Goal: Information Seeking & Learning: Check status

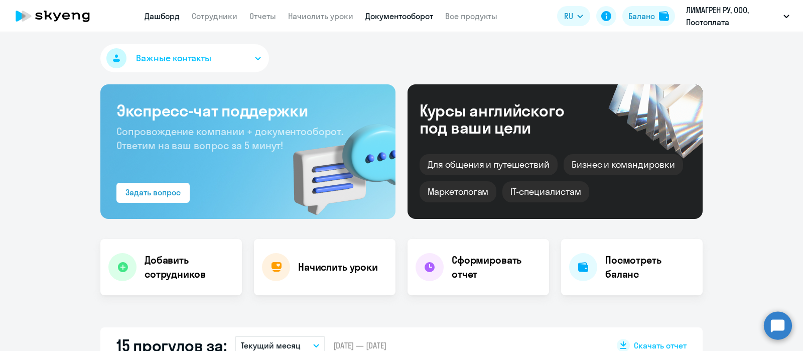
click at [404, 16] on link "Документооборот" at bounding box center [399, 16] width 68 height 10
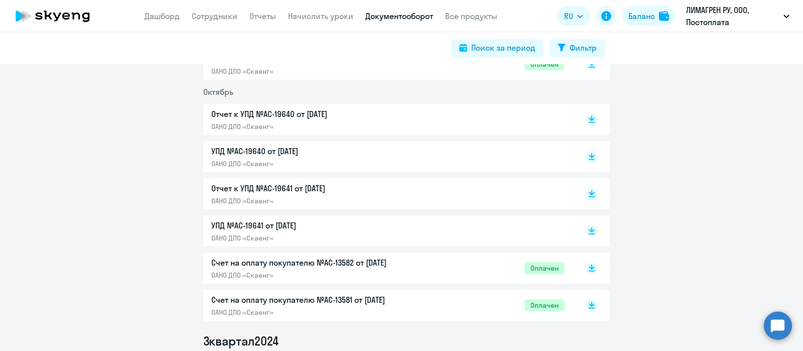
scroll to position [2774, 0]
click at [342, 267] on p "Счет на оплату покупателю №AC-13582 от 02.10.2024" at bounding box center [316, 263] width 211 height 12
click at [375, 268] on div "Счет на оплату покупателю №AC-13582 от 02.10.2024 ОАНО ДПО «Скаенг»" at bounding box center [316, 268] width 211 height 23
click at [358, 312] on p "ОАНО ДПО «Скаенг»" at bounding box center [316, 312] width 211 height 9
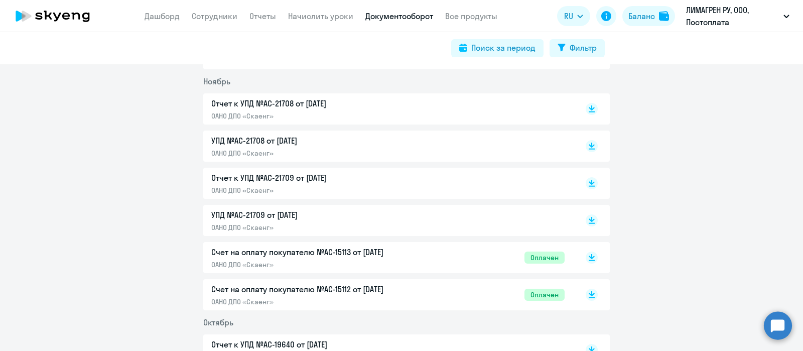
scroll to position [2544, 0]
click at [364, 287] on p "Счет на оплату покупателю №AC-15112 от 02.11.2024" at bounding box center [316, 289] width 211 height 12
click at [379, 247] on p "Счет на оплату покупателю №AC-15113 от 02.11.2024" at bounding box center [316, 252] width 211 height 12
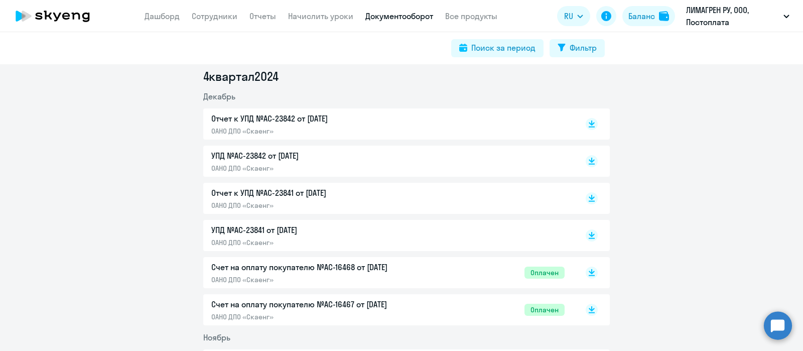
scroll to position [2288, 0]
click at [371, 315] on p "ОАНО ДПО «Скаенг»" at bounding box center [316, 317] width 211 height 9
click at [361, 269] on p "Счет на оплату покупателю №AC-16468 от 02.12.2024" at bounding box center [316, 267] width 211 height 12
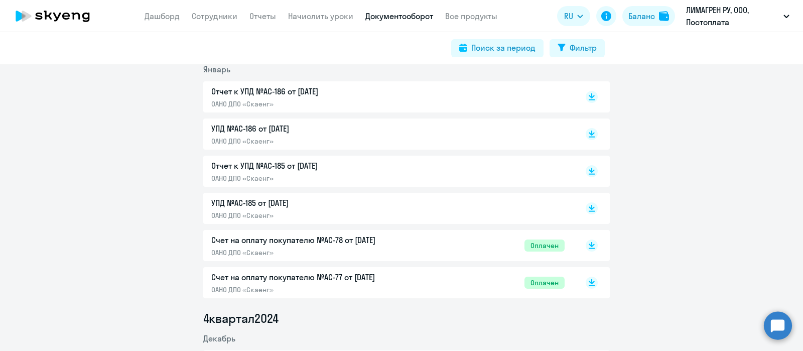
scroll to position [2044, 0]
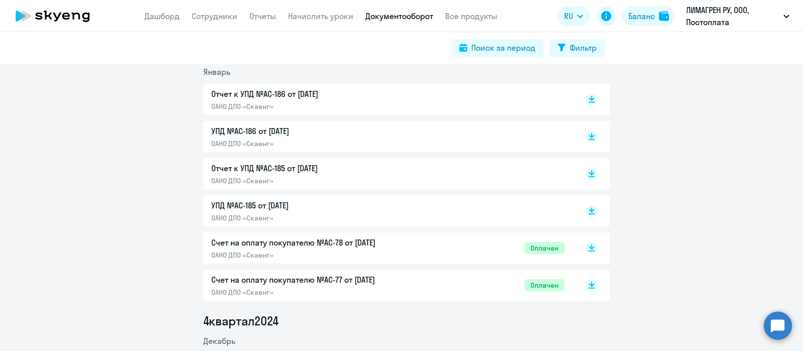
click at [405, 237] on p "Счет на оплату покупателю №AC-78 от 02.01.2025" at bounding box center [316, 242] width 211 height 12
click at [359, 276] on p "Счет на оплату покупателю №AC-77 от 02.01.2025" at bounding box center [316, 279] width 211 height 12
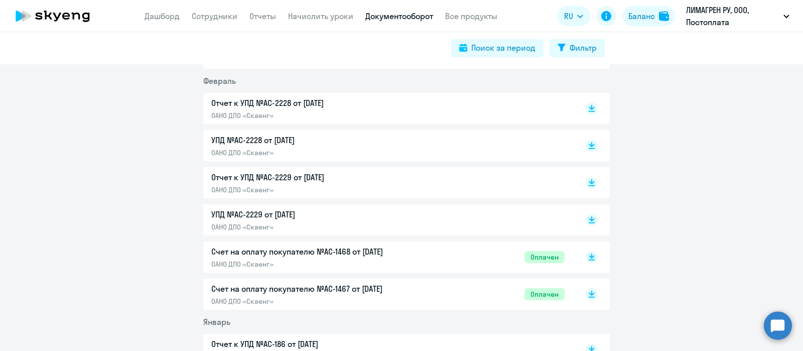
scroll to position [1792, 0]
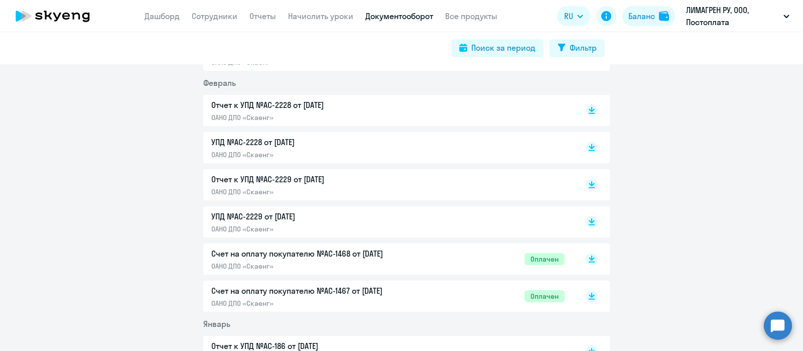
click at [386, 258] on p "Счет на оплату покупателю №AC-1468 от 02.02.2025" at bounding box center [316, 253] width 211 height 12
click at [384, 291] on p "Счет на оплату покупателю №AC-1467 от 02.02.2025" at bounding box center [316, 290] width 211 height 12
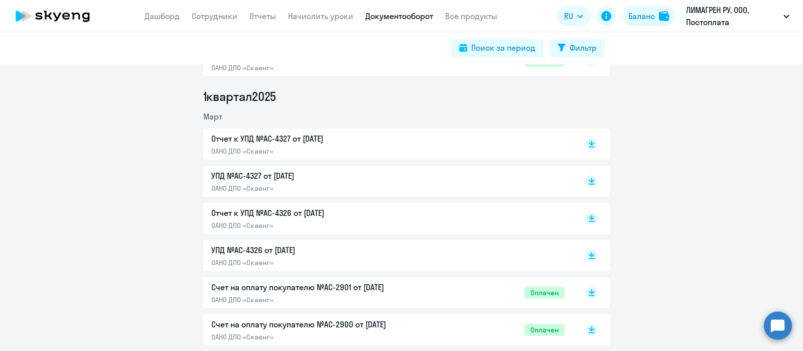
scroll to position [1543, 0]
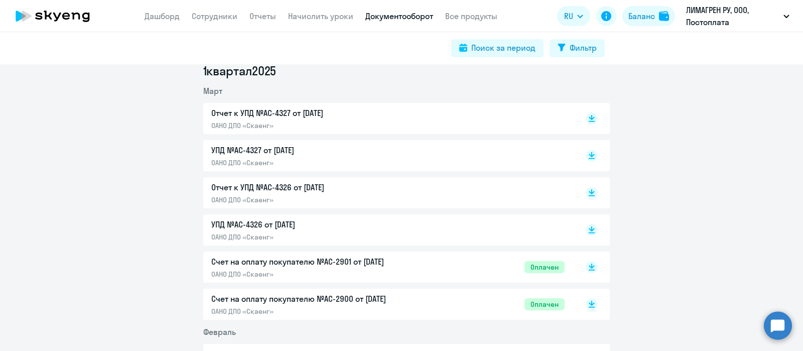
click at [364, 272] on p "ОАНО ДПО «Скаенг»" at bounding box center [316, 273] width 211 height 9
click at [374, 297] on p "Счет на оплату покупателю №AC-2900 от 03.03.2025" at bounding box center [316, 298] width 211 height 12
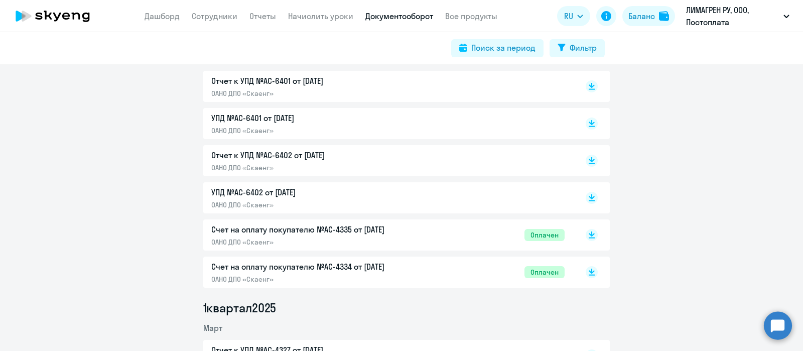
scroll to position [1305, 0]
click at [417, 228] on div "Счет на оплату покупателю №AC-4335 от 02.04.2025 ОАНО ДПО «Скаенг» Оплачен" at bounding box center [387, 235] width 353 height 23
click at [396, 271] on p "Счет на оплату покупателю №AC-4334 от 02.04.2025" at bounding box center [316, 267] width 211 height 12
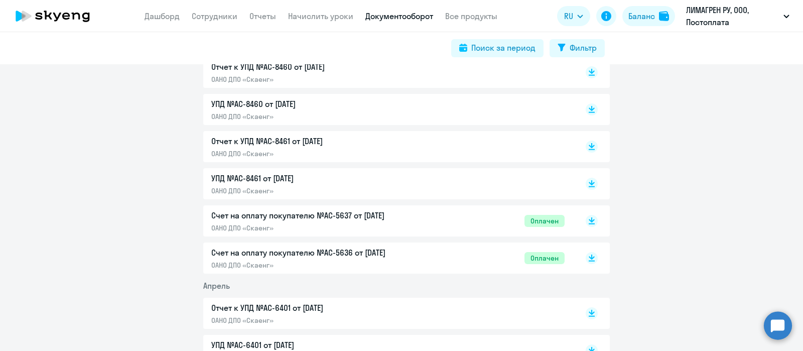
scroll to position [1077, 0]
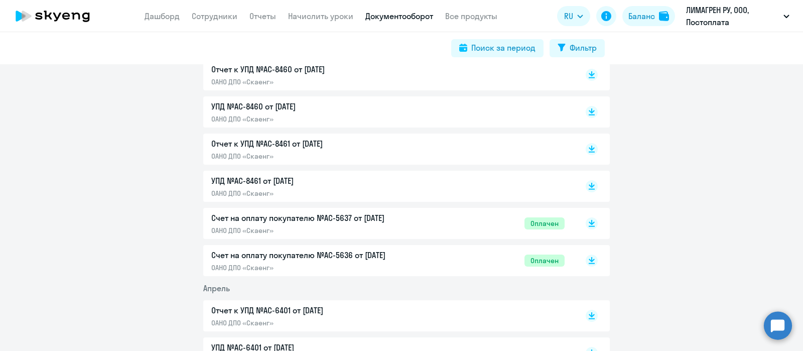
click at [427, 228] on div "Счет на оплату покупателю №AC-5637 от 02.05.2025 ОАНО ДПО «Скаенг» Оплачен" at bounding box center [387, 223] width 353 height 23
click at [401, 267] on p "ОАНО ДПО «Скаенг»" at bounding box center [316, 267] width 211 height 9
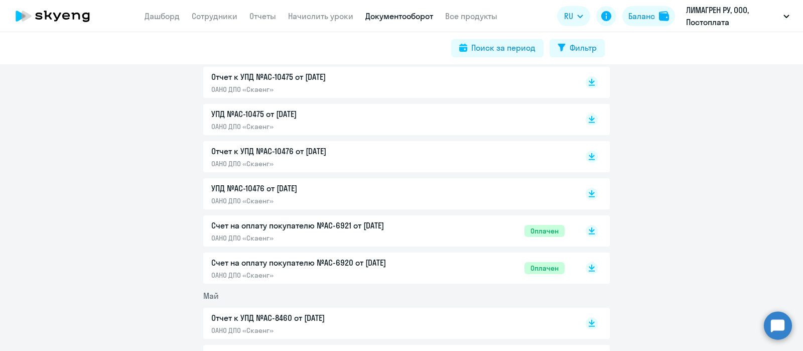
scroll to position [771, 0]
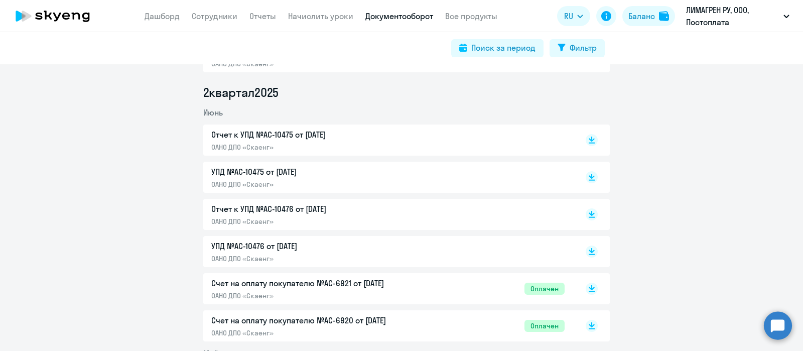
click at [382, 294] on p "ОАНО ДПО «Скаенг»" at bounding box center [316, 295] width 211 height 9
click at [368, 323] on p "Счет на оплату покупателю №AC-6920 от 02.06.2025" at bounding box center [316, 320] width 211 height 12
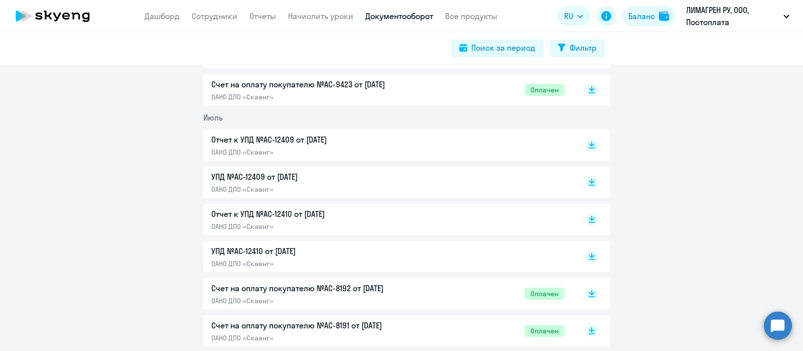
scroll to position [496, 0]
click at [379, 297] on p "ОАНО ДПО «Скаенг»" at bounding box center [316, 301] width 211 height 9
click at [396, 335] on p "ОАНО ДПО «Скаенг»" at bounding box center [316, 338] width 211 height 9
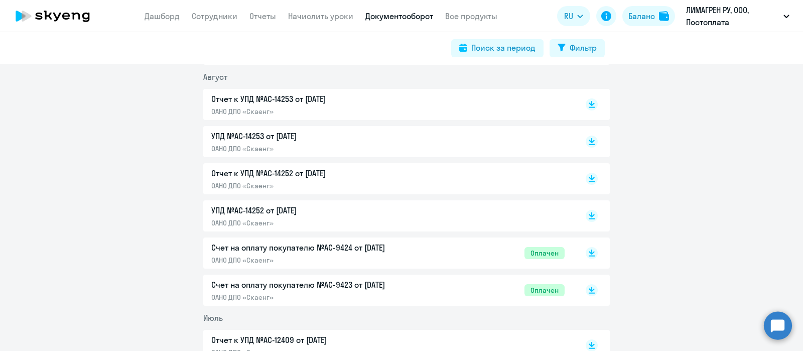
scroll to position [294, 0]
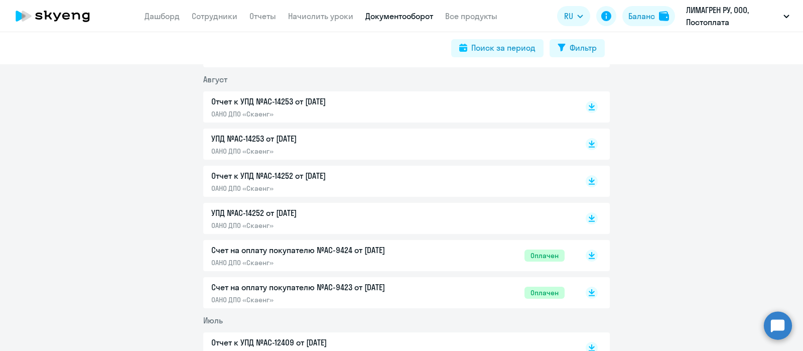
click at [387, 262] on p "ОАНО ДПО «Скаенг»" at bounding box center [316, 262] width 211 height 9
click at [419, 292] on div "Счет на оплату покупателю №AC-9423 от 02.08.2025 ОАНО ДПО «Скаенг» Оплачен" at bounding box center [387, 292] width 353 height 23
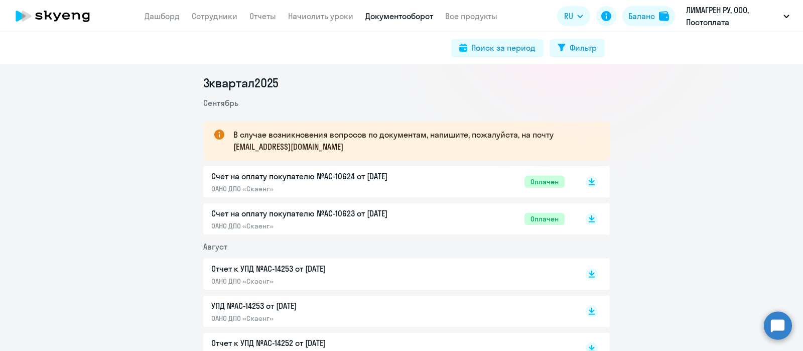
scroll to position [90, 0]
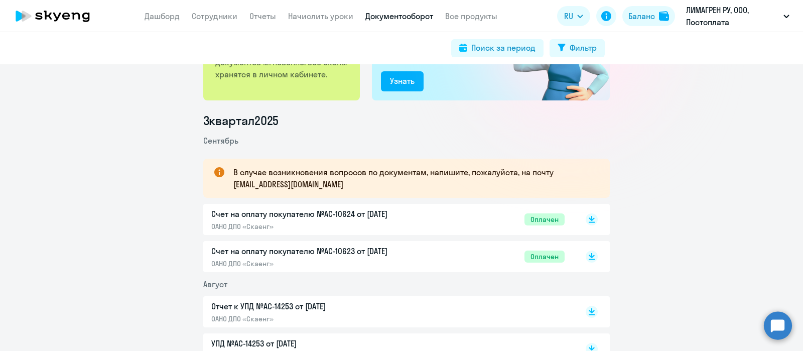
click at [399, 222] on p "ОАНО ДПО «Скаенг»" at bounding box center [316, 226] width 211 height 9
click at [426, 253] on div "Счет на оплату покупателю №AC-10623 от 02.09.2025 ОАНО ДПО «Скаенг» Оплачен" at bounding box center [387, 256] width 353 height 23
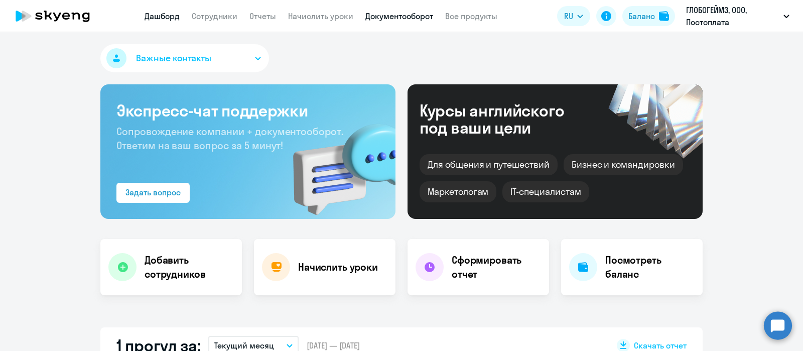
click at [403, 18] on link "Документооборот" at bounding box center [399, 16] width 68 height 10
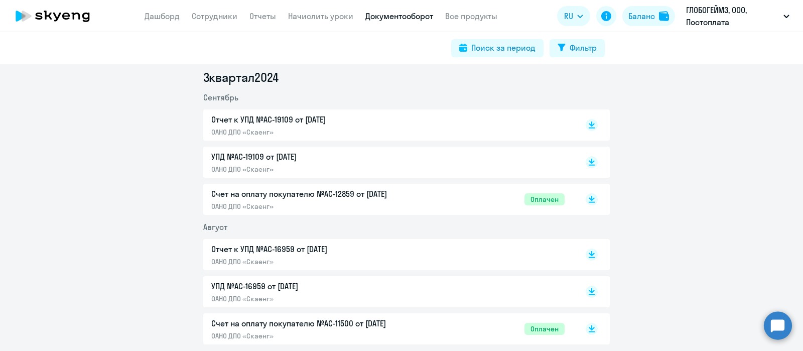
scroll to position [1766, 0]
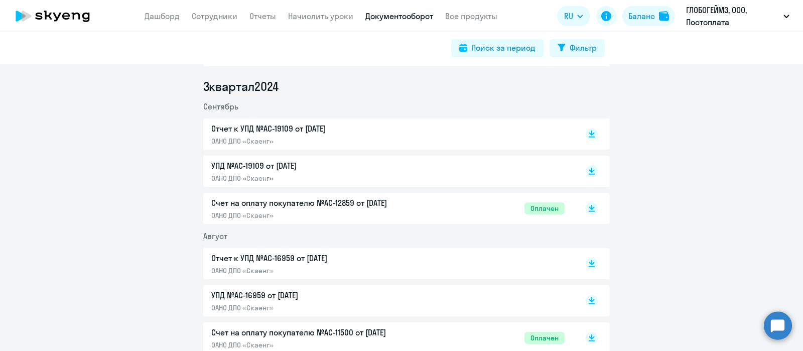
click at [359, 211] on p "ОАНО ДПО «Скаенг»" at bounding box center [316, 215] width 211 height 9
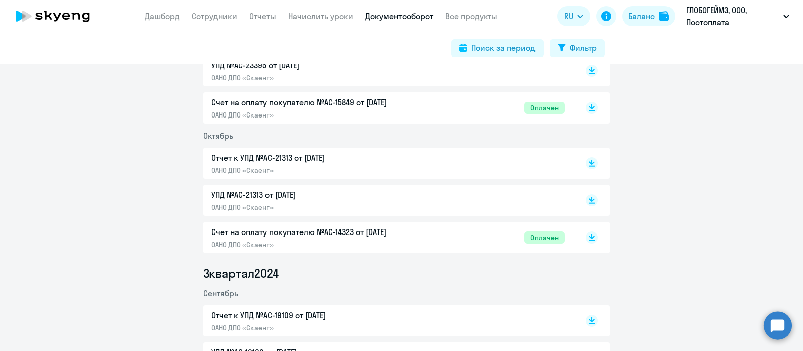
scroll to position [1572, 0]
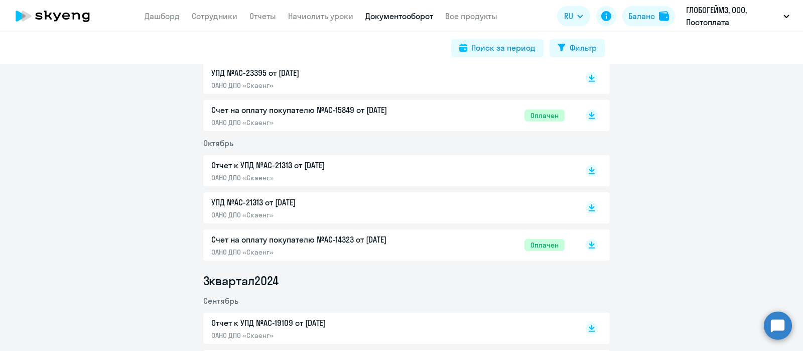
click at [355, 244] on p "Счет на оплату покупателю №AC-14323 от 02.10.2024" at bounding box center [316, 239] width 211 height 12
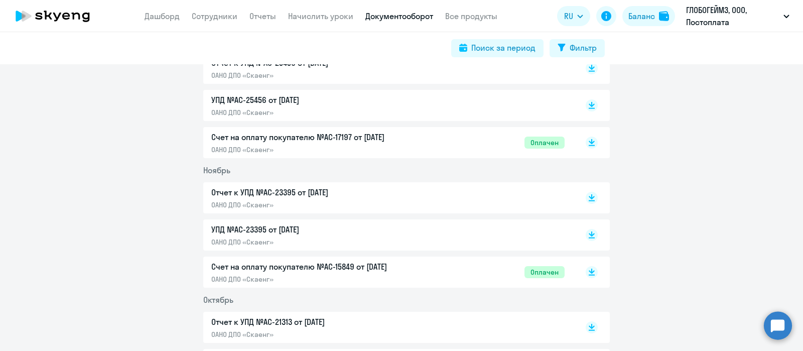
scroll to position [1414, 0]
click at [335, 273] on p "Счет на оплату покупателю №AC-15849 от 05.11.2024" at bounding box center [316, 268] width 211 height 12
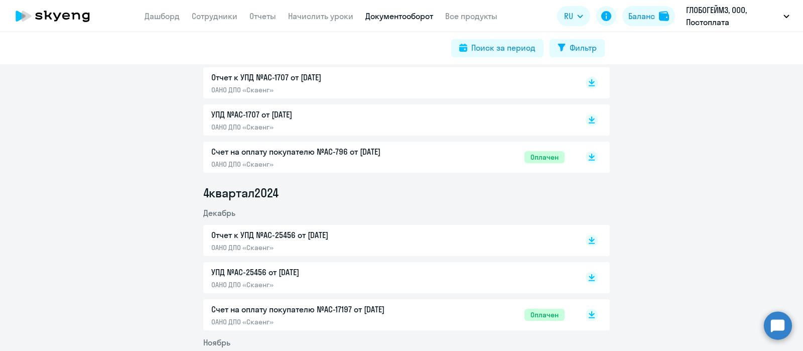
scroll to position [1234, 0]
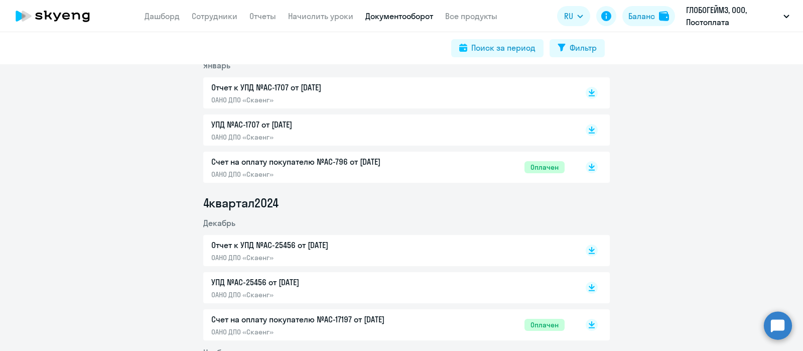
click at [374, 321] on p "Счет на оплату покупателю №AC-17197 от 02.12.2024" at bounding box center [316, 319] width 211 height 12
click at [333, 168] on div "Счет на оплату покупателю №AC-796 от 02.01.2025 ОАНО ДПО «Скаенг»" at bounding box center [316, 167] width 211 height 23
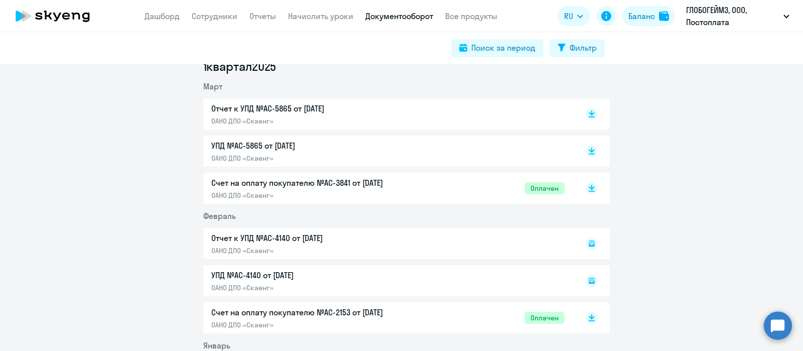
scroll to position [953, 0]
click at [368, 310] on p "Счет на оплату покупателю №AC-2153 от 02.02.2025" at bounding box center [316, 313] width 211 height 12
click at [359, 185] on p "Счет на оплату покупателю №AC-3841 от 07.03.2025" at bounding box center [316, 184] width 211 height 12
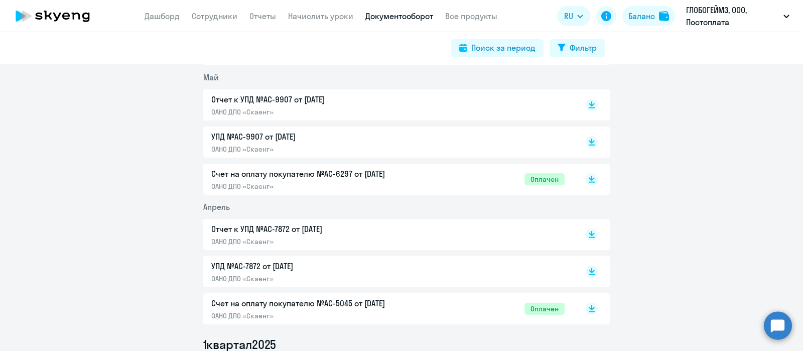
scroll to position [675, 0]
click at [370, 315] on p "ОАНО ДПО «Скаенг»" at bounding box center [316, 316] width 211 height 9
click at [400, 183] on p "ОАНО ДПО «Скаенг»" at bounding box center [316, 186] width 211 height 9
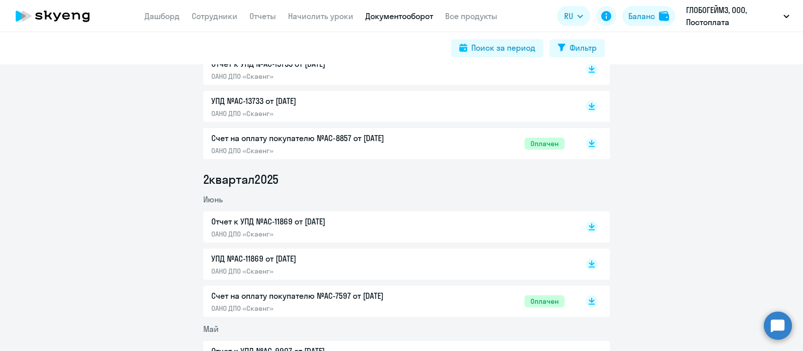
scroll to position [423, 0]
click at [353, 308] on p "ОАНО ДПО «Скаенг»" at bounding box center [316, 309] width 211 height 9
click at [385, 155] on p "ОАНО ДПО «Скаенг»" at bounding box center [316, 151] width 211 height 9
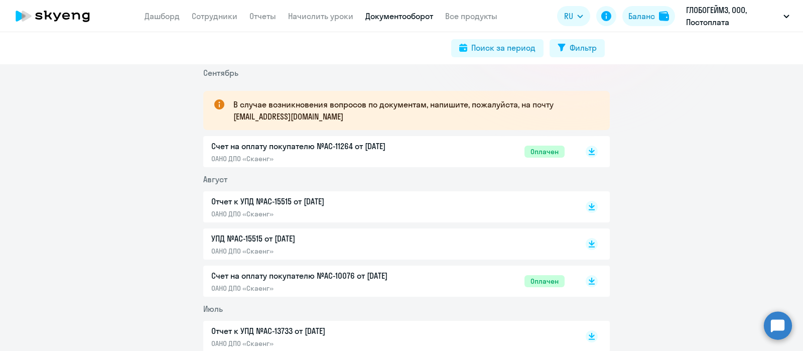
scroll to position [157, 0]
click at [388, 276] on p "Счет на оплату покупателю №AC-10076 от 02.08.2025" at bounding box center [316, 276] width 211 height 12
click at [356, 159] on p "ОАНО ДПО «Скаенг»" at bounding box center [316, 159] width 211 height 9
click at [216, 16] on link "Сотрудники" at bounding box center [215, 16] width 46 height 10
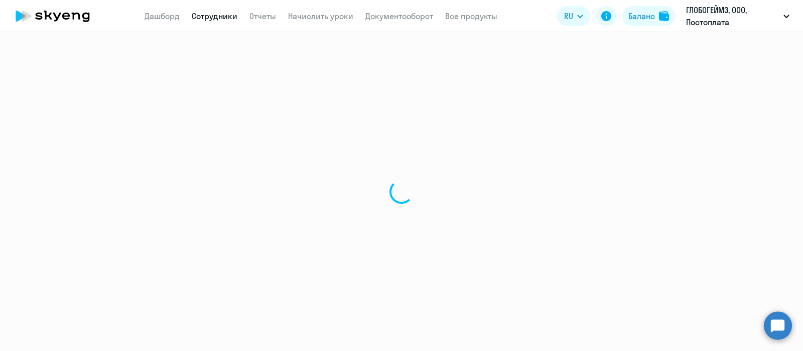
select select "30"
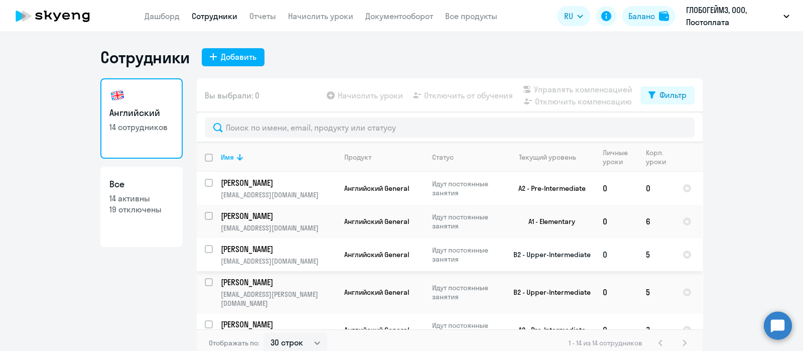
scroll to position [303, 0]
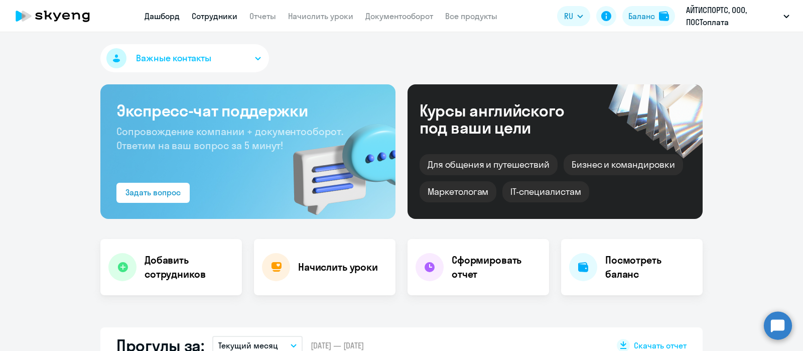
click at [220, 21] on link "Сотрудники" at bounding box center [215, 16] width 46 height 10
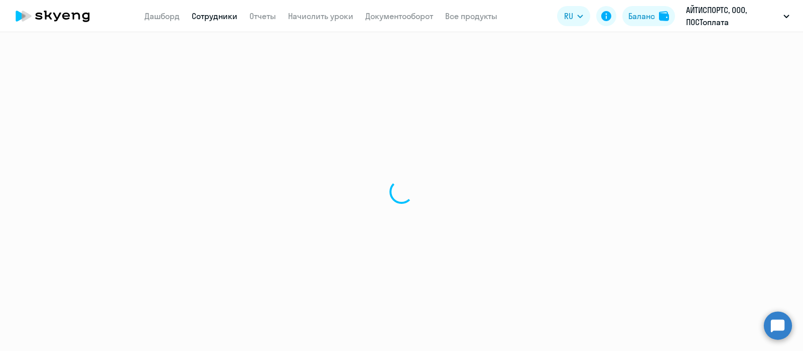
select select "30"
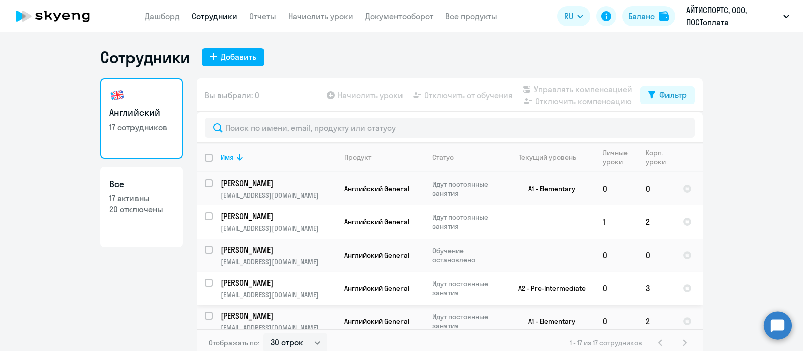
scroll to position [401, 0]
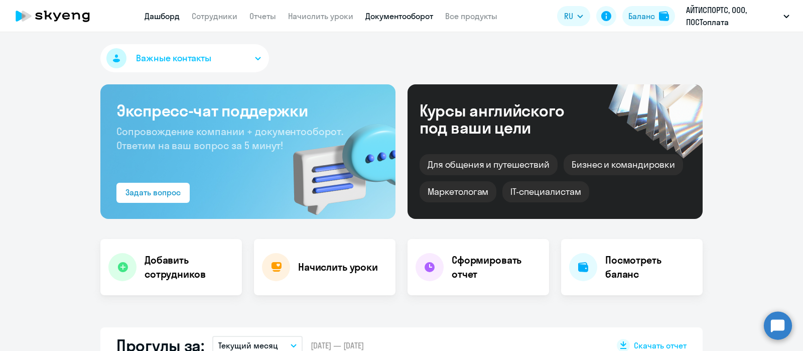
select select "30"
click at [413, 19] on link "Документооборот" at bounding box center [399, 16] width 68 height 10
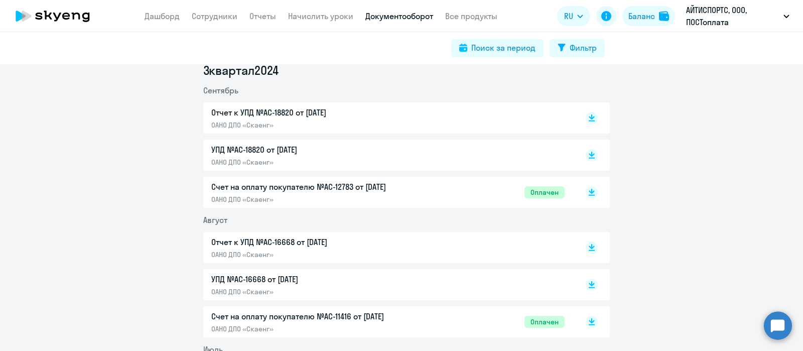
scroll to position [1685, 0]
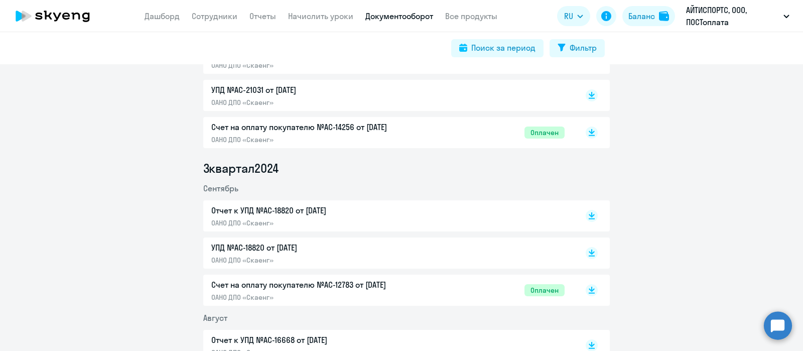
click at [361, 280] on p "Счет на оплату покупателю №AC-12783 от 02.09.2024" at bounding box center [316, 284] width 211 height 12
click at [324, 133] on div "Счет на оплату покупателю №AC-14256 от 02.10.2024 ОАНО ДПО «Скаенг»" at bounding box center [316, 132] width 211 height 23
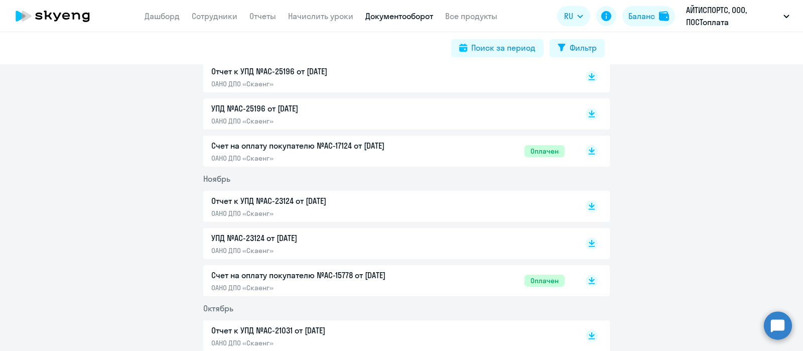
scroll to position [1405, 0]
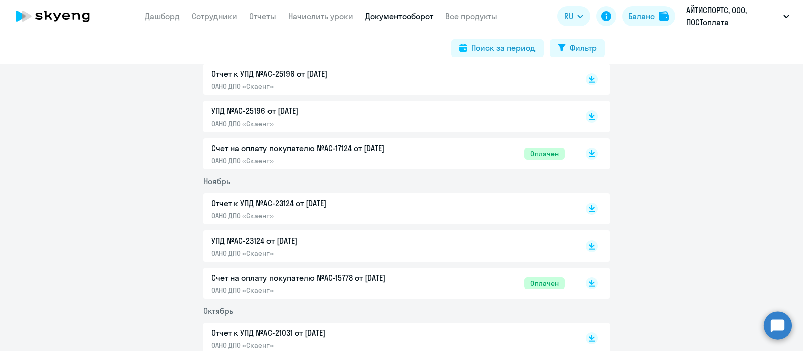
click at [382, 276] on p "Счет на оплату покупателю №AC-15778 от 05.11.2024" at bounding box center [316, 277] width 211 height 12
click at [379, 164] on p "ОАНО ДПО «Скаенг»" at bounding box center [316, 160] width 211 height 9
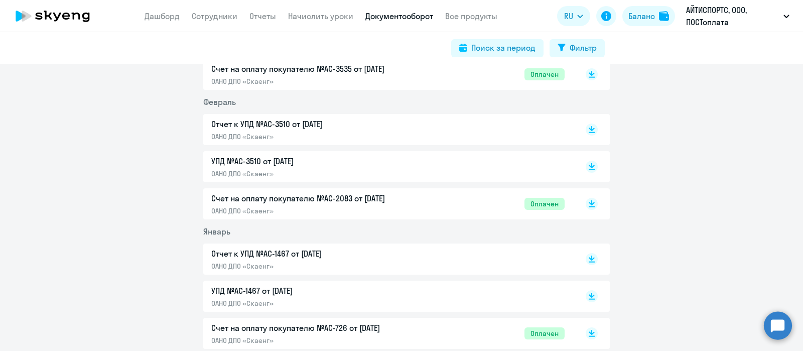
scroll to position [1065, 0]
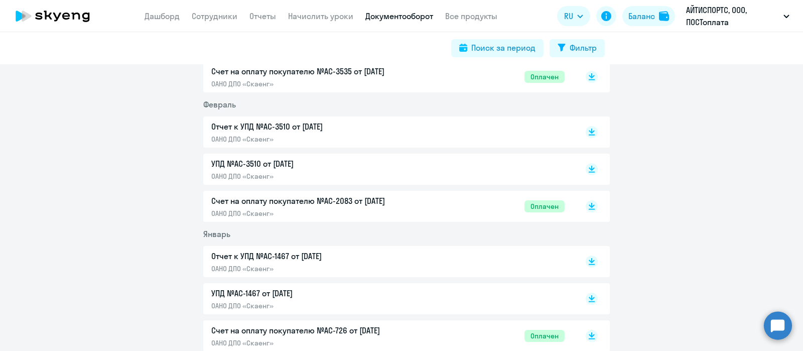
click at [363, 345] on p "ОАНО ДПО «Скаенг»" at bounding box center [316, 342] width 211 height 9
click at [393, 199] on p "Счет на оплату покупателю №AC-2083 от 02.02.2025" at bounding box center [316, 201] width 211 height 12
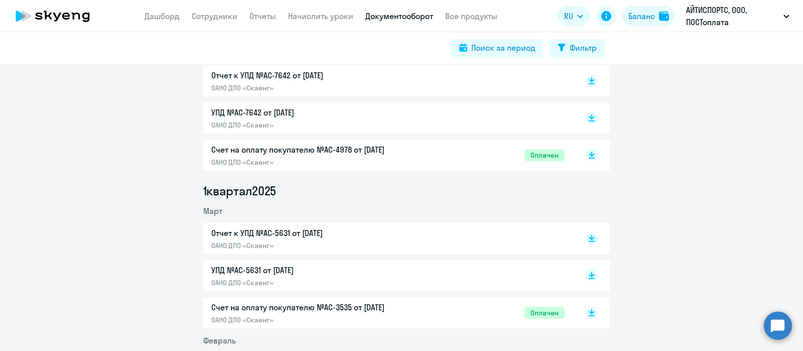
scroll to position [829, 0]
click at [373, 309] on p "Счет на оплату покупателю №AC-3535 от 03.03.2025" at bounding box center [316, 308] width 211 height 12
click at [399, 148] on p "Счет на оплату покупателю №AC-4978 от 02.04.2025" at bounding box center [316, 150] width 211 height 12
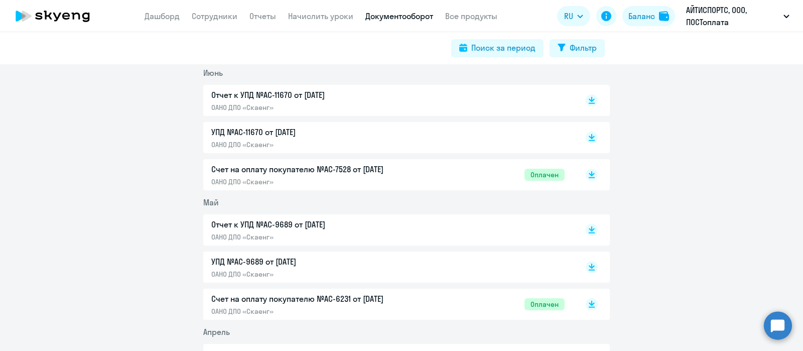
scroll to position [550, 0]
click at [373, 305] on div "Счет на оплату покупателю №AC-6231 от 02.05.2025 ОАНО ДПО «Скаенг»" at bounding box center [316, 304] width 211 height 23
click at [355, 172] on p "Счет на оплату покупателю №AC-7528 от 02.06.2025" at bounding box center [316, 170] width 211 height 12
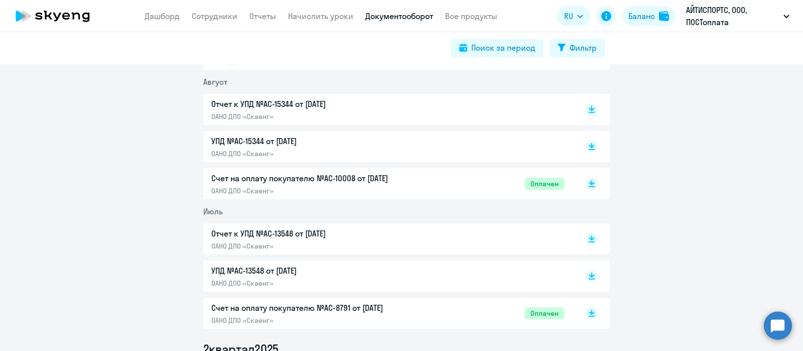
scroll to position [253, 0]
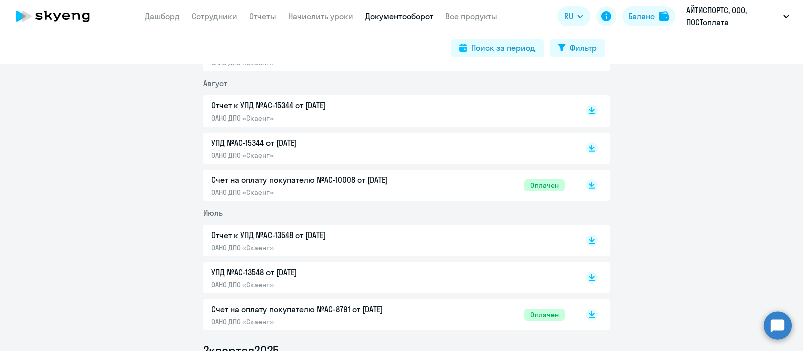
click at [389, 305] on p "Счет на оплату покупателю №AC-8791 от 02.07.2025" at bounding box center [316, 309] width 211 height 12
click at [414, 182] on p "Счет на оплату покупателю №AC-10008 от 02.08.2025" at bounding box center [316, 180] width 211 height 12
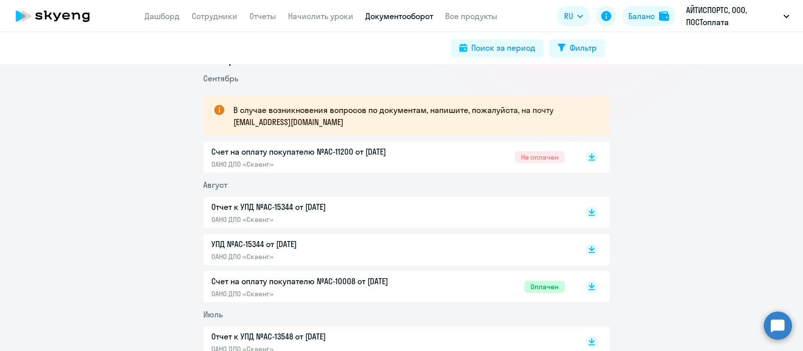
click at [402, 163] on p "ОАНО ДПО «Скаенг»" at bounding box center [316, 164] width 211 height 9
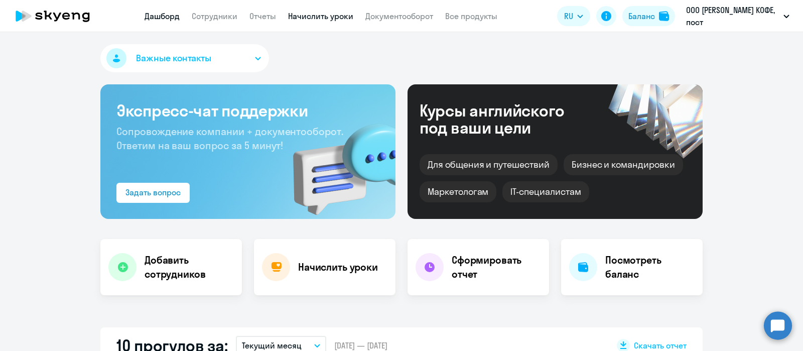
click at [341, 16] on link "Начислить уроки" at bounding box center [320, 16] width 65 height 10
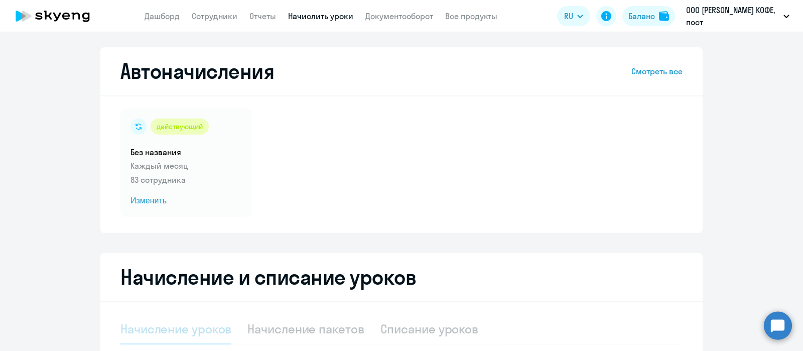
select select "10"
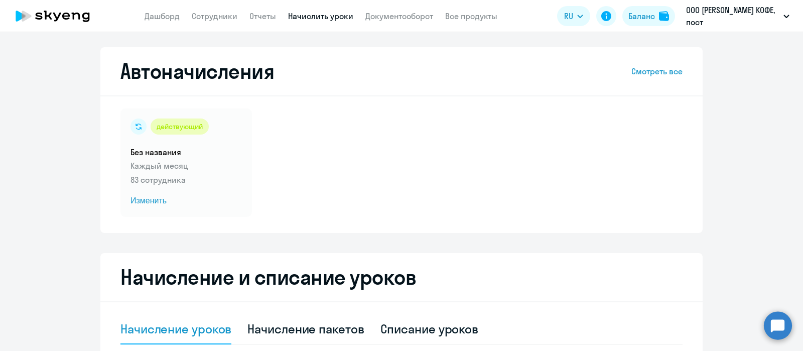
scroll to position [197, 0]
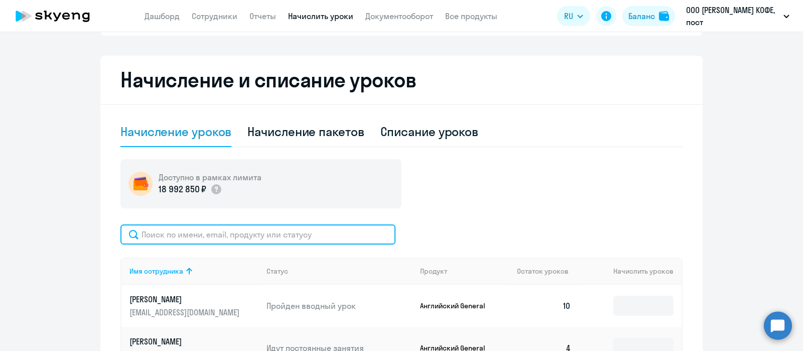
click at [280, 232] on input "text" at bounding box center [257, 234] width 275 height 20
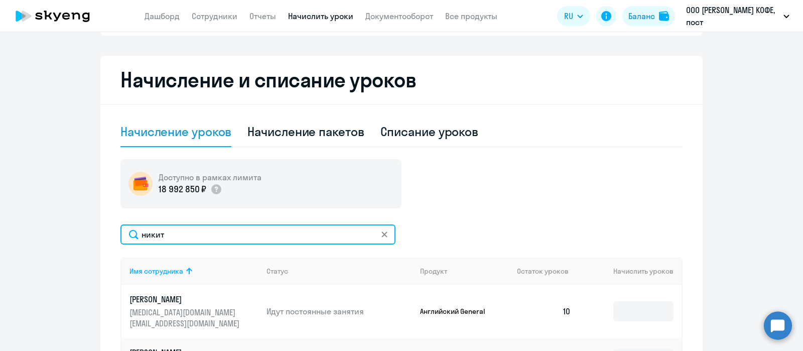
scroll to position [341, 0]
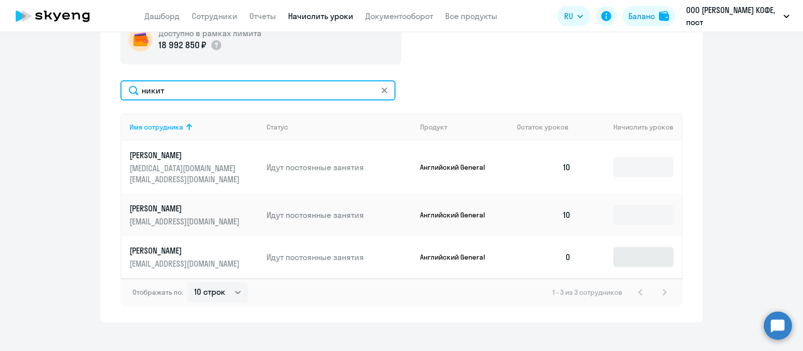
type input "никит"
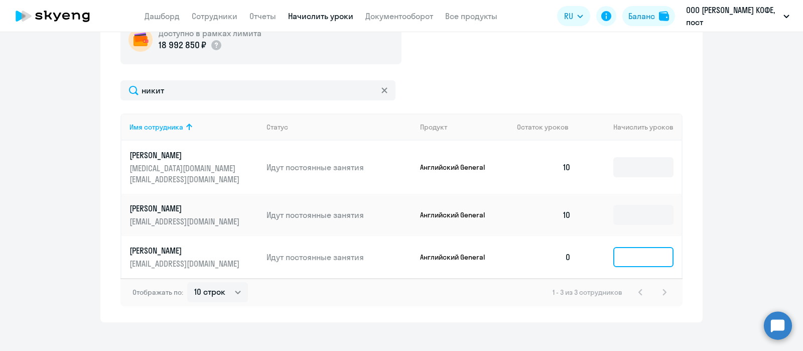
click at [620, 250] on input at bounding box center [643, 257] width 60 height 20
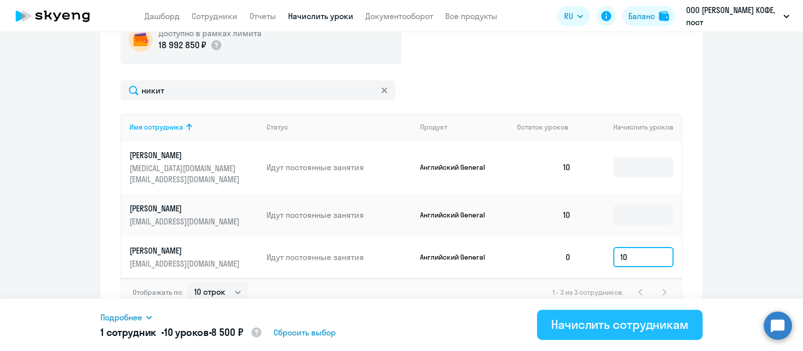
type input "10"
click at [576, 333] on button "Начислить сотрудникам" at bounding box center [620, 325] width 166 height 30
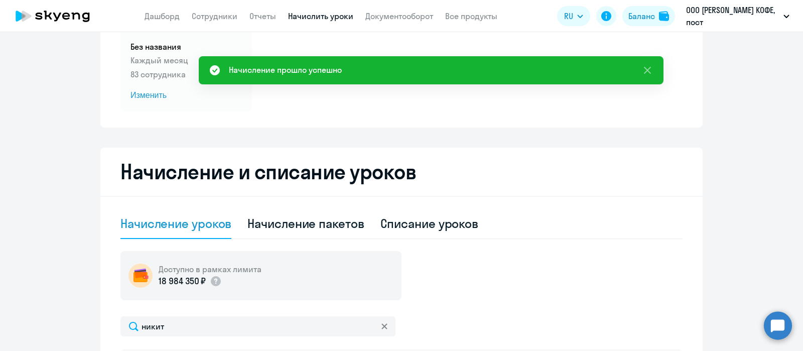
scroll to position [87, 0]
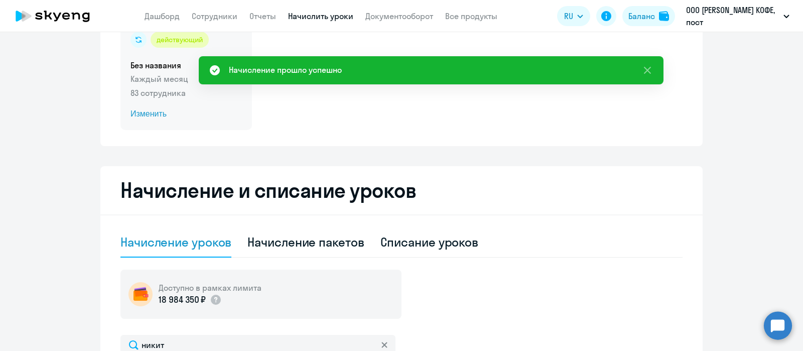
click at [164, 107] on div "действующий Без названия Каждый месяц 83 сотрудника Изменить" at bounding box center [185, 76] width 131 height 108
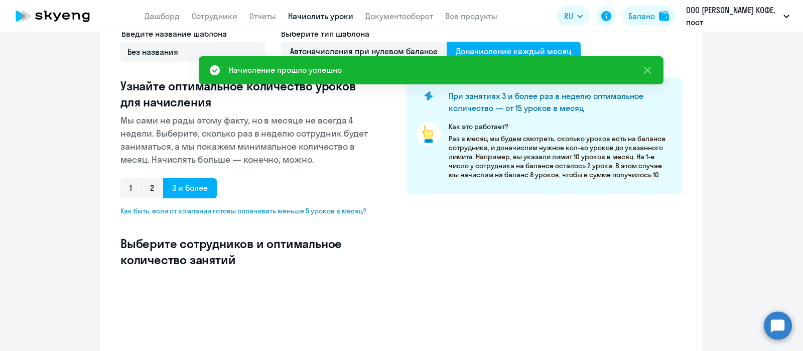
select select "10"
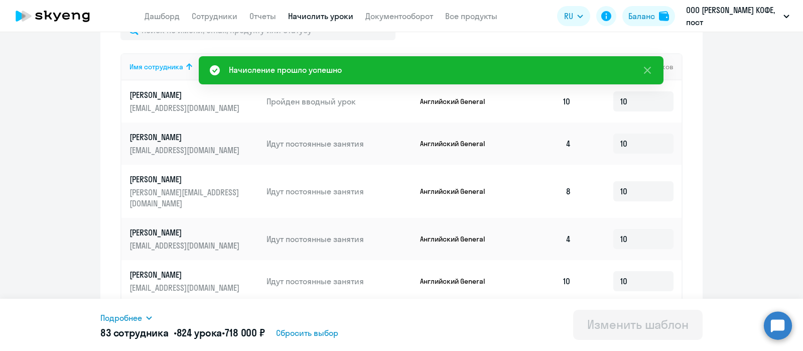
scroll to position [198, 0]
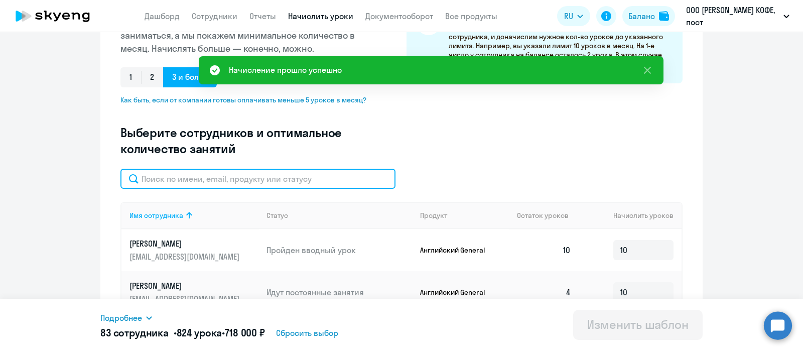
click at [280, 179] on input "text" at bounding box center [257, 179] width 275 height 20
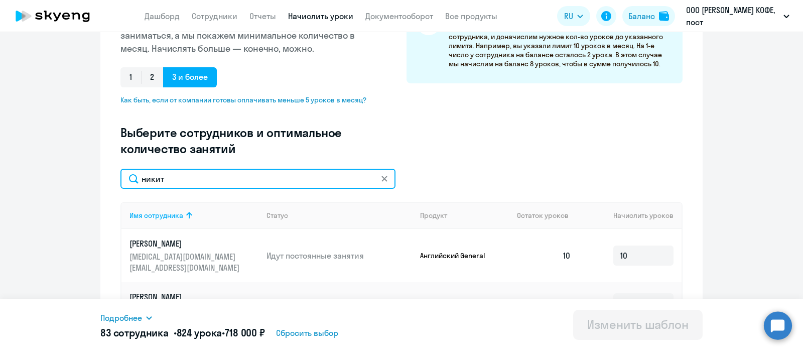
scroll to position [286, 0]
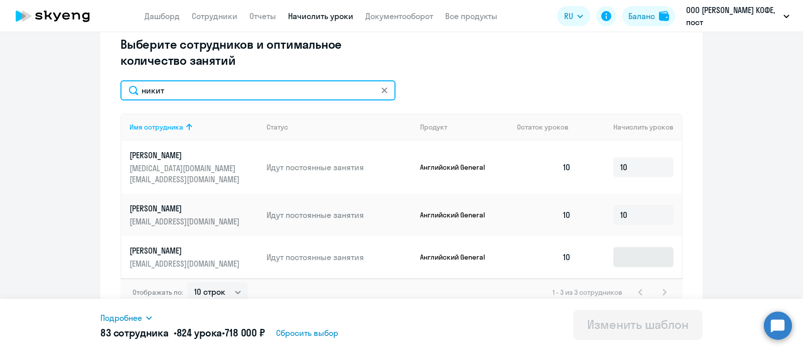
type input "никит"
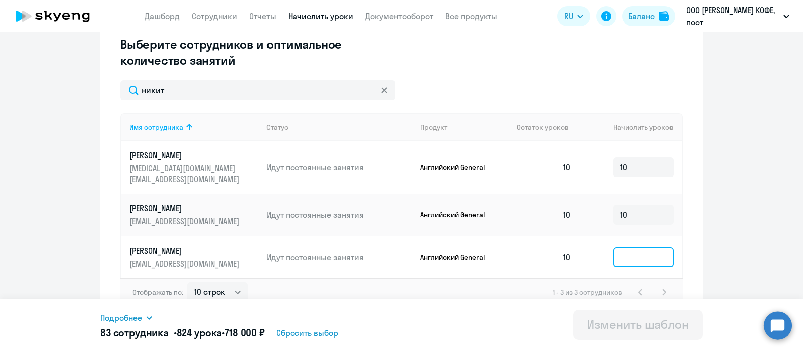
click at [623, 247] on input at bounding box center [643, 257] width 60 height 20
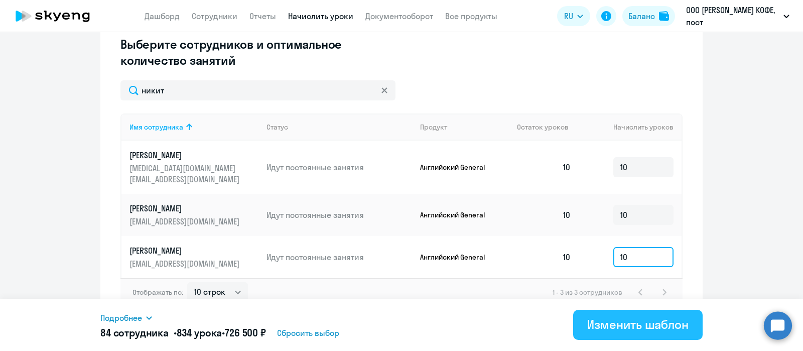
type input "10"
click at [620, 317] on div "Изменить шаблон" at bounding box center [637, 324] width 101 height 16
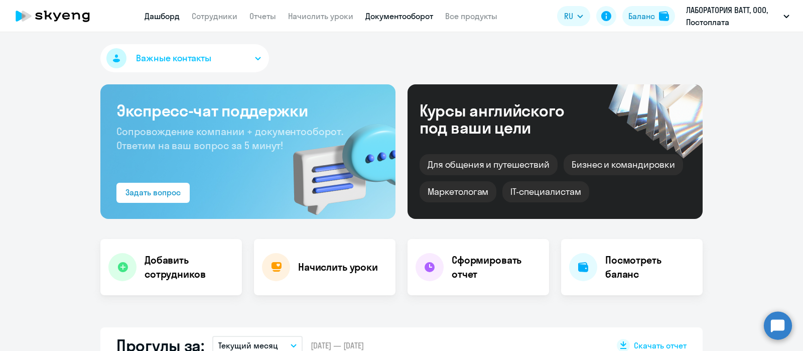
click at [414, 14] on link "Документооборот" at bounding box center [399, 16] width 68 height 10
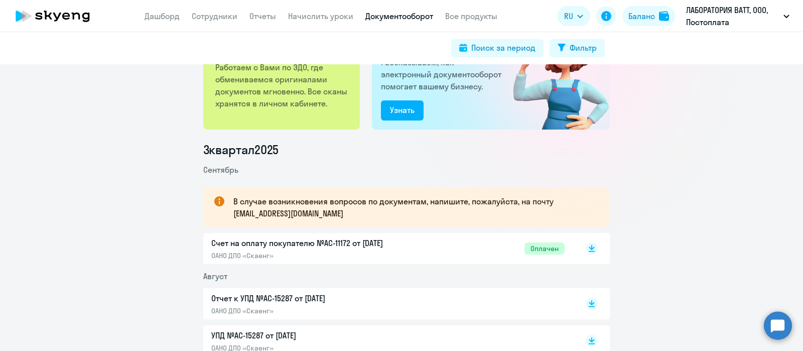
scroll to position [61, 0]
click at [327, 297] on p "Отчет к УПД №AC-15287 от 31.08.2025" at bounding box center [316, 297] width 211 height 12
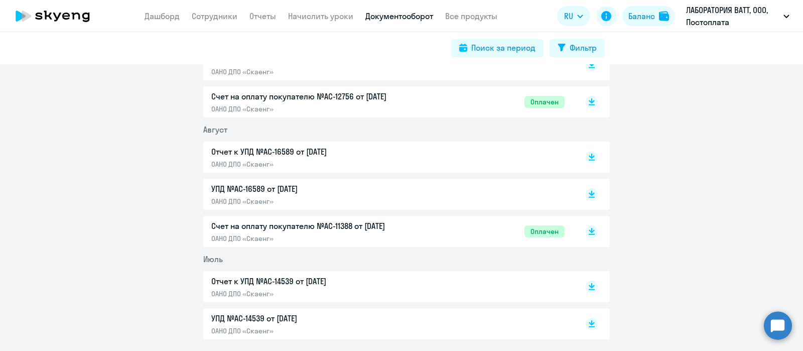
scroll to position [1865, 0]
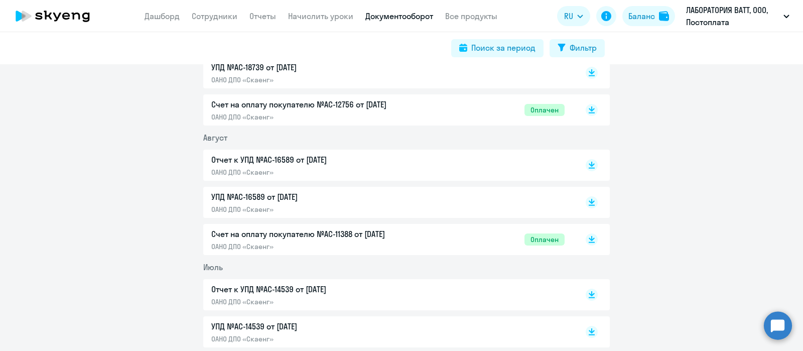
click at [396, 116] on p "ОАНО ДПО «Скаенг»" at bounding box center [316, 116] width 211 height 9
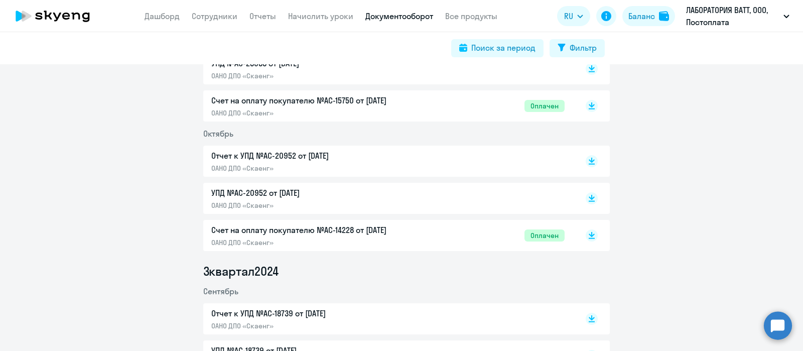
scroll to position [1528, 0]
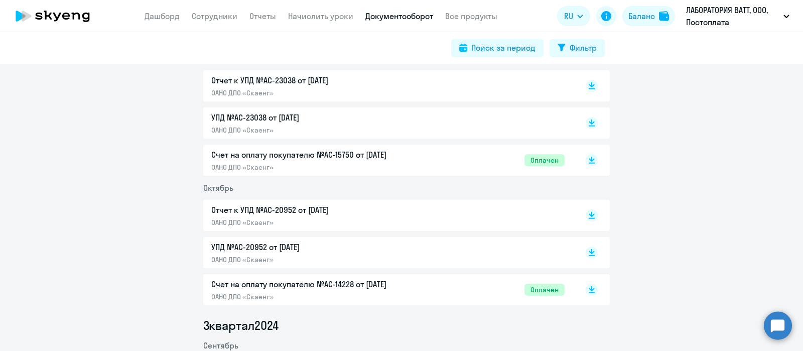
click at [389, 281] on p "Счет на оплату покупателю №AC-14228 от 02.10.2024" at bounding box center [316, 284] width 211 height 12
click at [384, 167] on p "ОАНО ДПО «Скаенг»" at bounding box center [316, 167] width 211 height 9
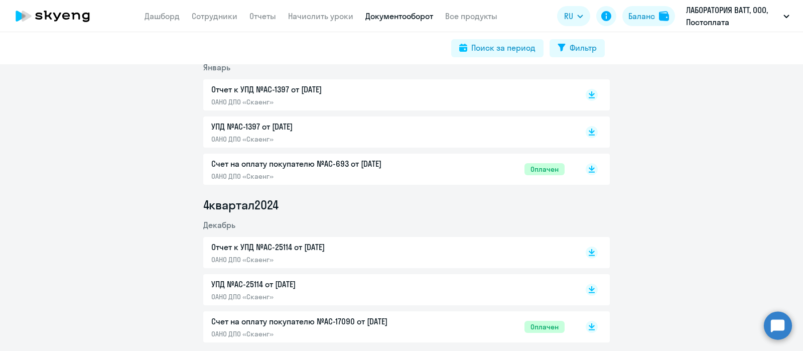
scroll to position [1232, 0]
click at [357, 330] on p "ОАНО ДПО «Скаенг»" at bounding box center [316, 333] width 211 height 9
click at [403, 176] on p "ОАНО ДПО «Скаенг»" at bounding box center [316, 176] width 211 height 9
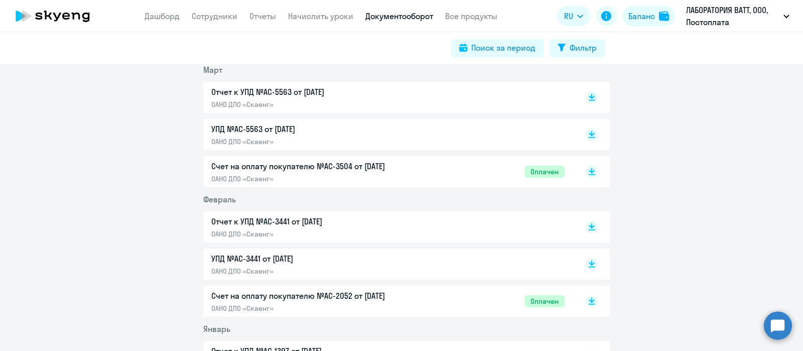
scroll to position [963, 0]
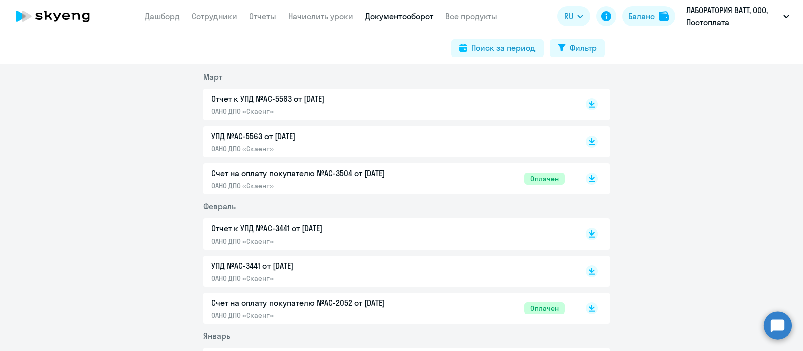
click at [385, 306] on p "Счет на оплату покупателю №AC-2052 от 02.02.2025" at bounding box center [316, 302] width 211 height 12
click at [370, 184] on p "ОАНО ДПО «Скаенг»" at bounding box center [316, 185] width 211 height 9
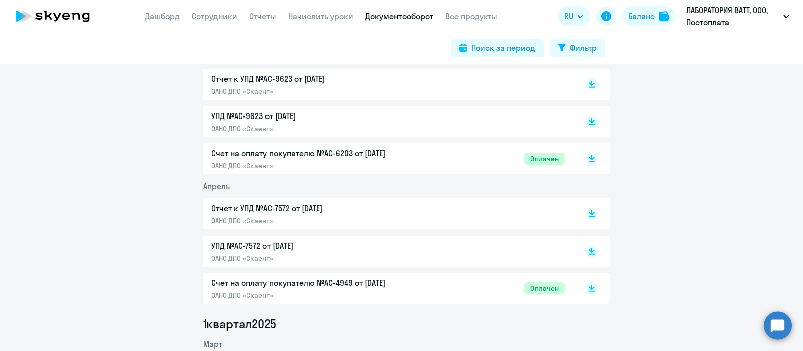
scroll to position [670, 0]
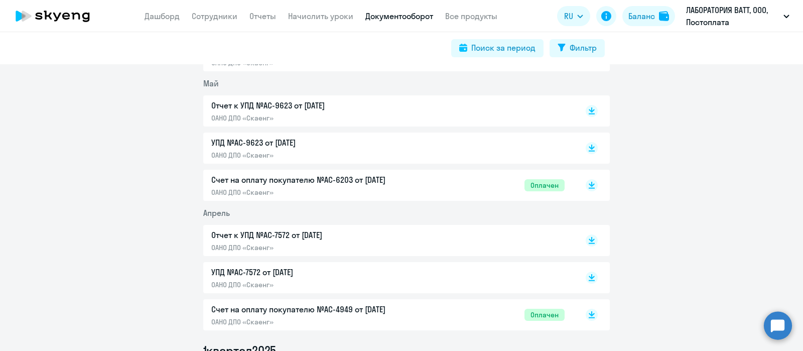
click at [364, 312] on p "Счет на оплату покупателю №AC-4949 от 02.04.2025" at bounding box center [316, 309] width 211 height 12
click at [366, 192] on p "ОАНО ДПО «Скаенг»" at bounding box center [316, 192] width 211 height 9
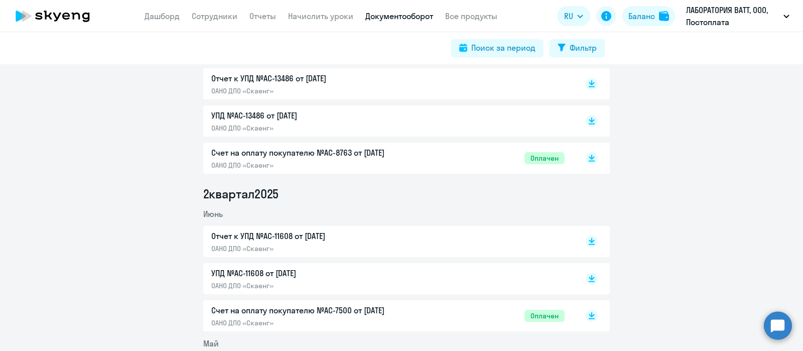
scroll to position [407, 0]
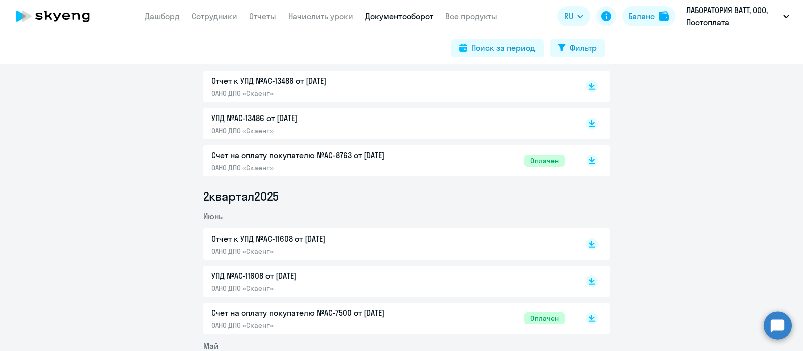
click at [370, 326] on p "ОАНО ДПО «Скаенг»" at bounding box center [316, 325] width 211 height 9
click at [376, 163] on p "ОАНО ДПО «Скаенг»" at bounding box center [316, 167] width 211 height 9
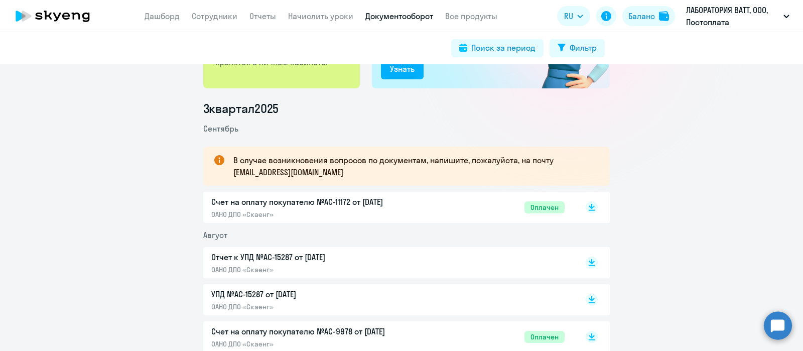
scroll to position [94, 0]
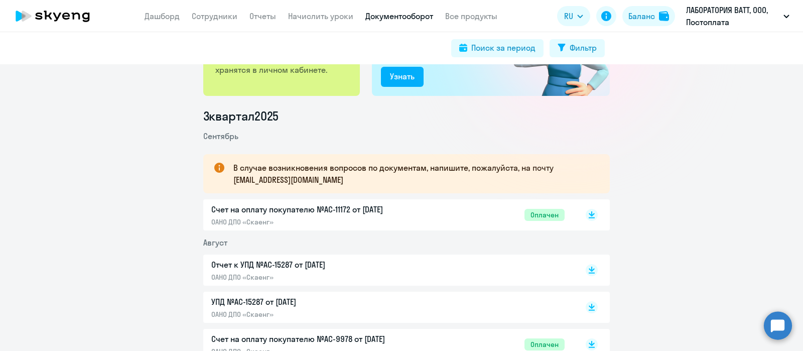
click at [372, 339] on p "Счет на оплату покупателю №AC-9978 от 02.08.2025" at bounding box center [316, 339] width 211 height 12
click at [411, 204] on p "Счет на оплату покупателю №AC-11172 от 02.09.2025" at bounding box center [316, 209] width 211 height 12
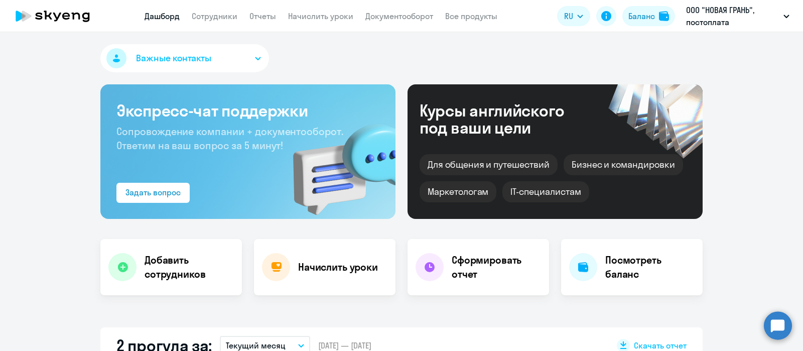
select select "30"
click at [212, 20] on link "Сотрудники" at bounding box center [215, 16] width 46 height 10
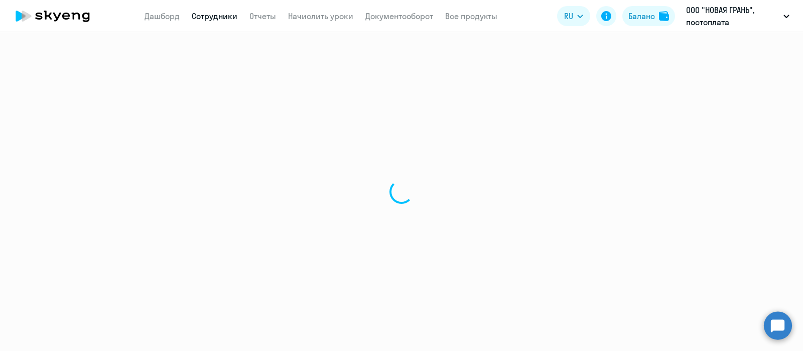
select select "30"
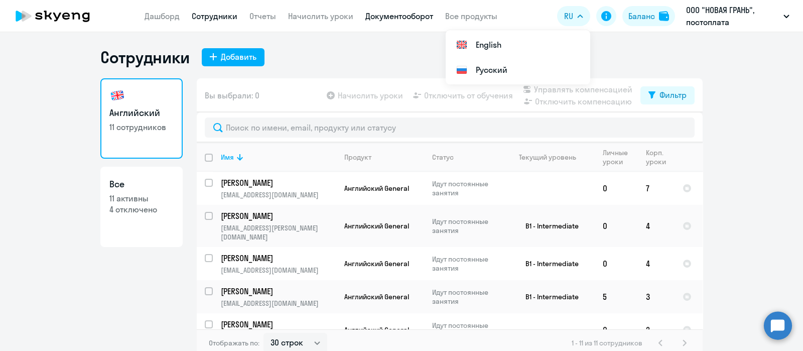
click at [391, 16] on link "Документооборот" at bounding box center [399, 16] width 68 height 10
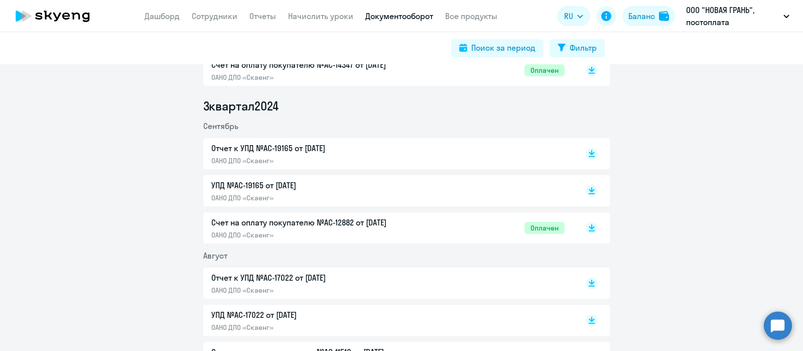
scroll to position [1783, 0]
click at [305, 222] on p "Счет на оплату покупателю №AC-12882 от 02.09.2024" at bounding box center [316, 223] width 211 height 12
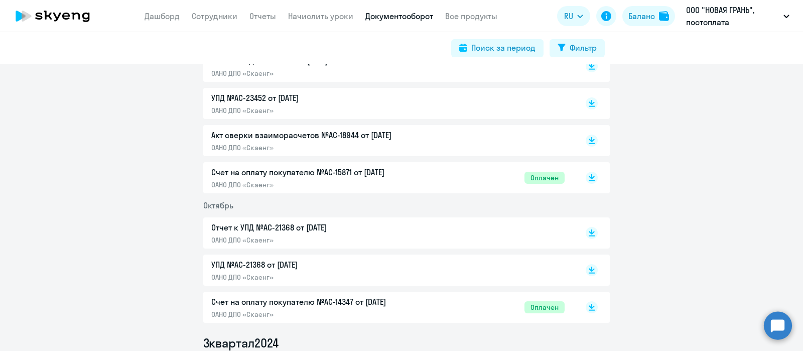
scroll to position [1546, 0]
click at [389, 305] on p "Счет на оплату покупателю №AC-14347 от 02.10.2024" at bounding box center [316, 303] width 211 height 12
click at [376, 186] on p "ОАНО ДПО «Скаенг»" at bounding box center [316, 186] width 211 height 9
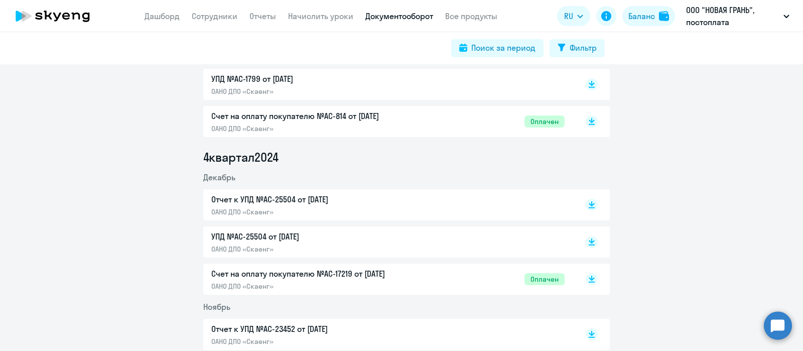
scroll to position [1268, 0]
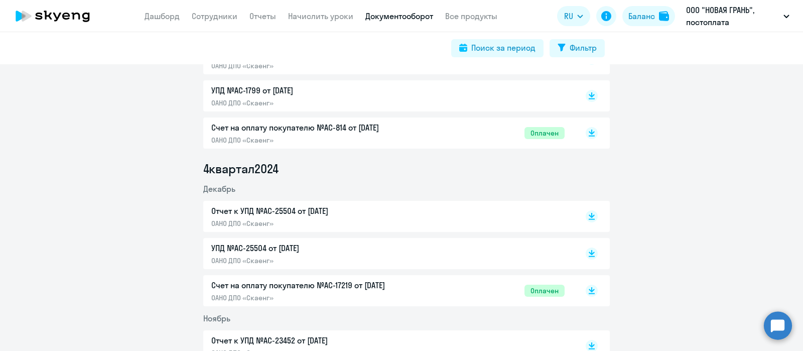
click at [389, 294] on p "ОАНО ДПО «Скаенг»" at bounding box center [316, 297] width 211 height 9
click at [394, 133] on div "Счет на оплату покупателю №AC-814 от 02.01.2025 ОАНО ДПО «Скаенг»" at bounding box center [316, 132] width 211 height 23
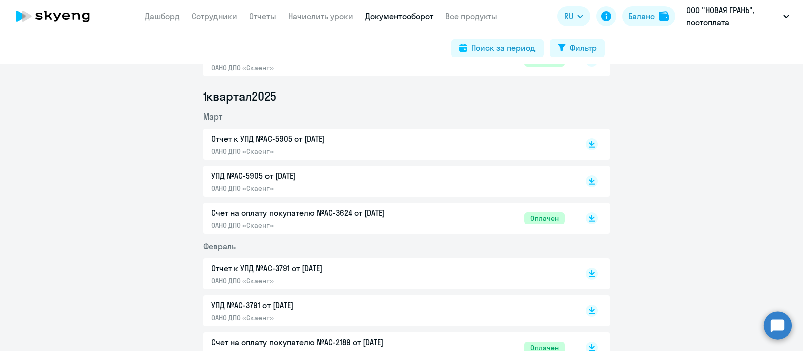
scroll to position [928, 0]
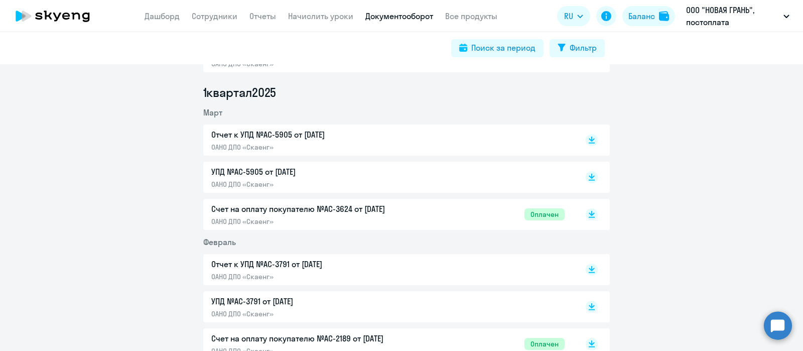
click at [384, 334] on p "Счет на оплату покупателю №AC-2189 от 02.02.2025" at bounding box center [316, 338] width 211 height 12
click at [401, 210] on p "Счет на оплату покупателю №AC-3624 от 03.03.2025" at bounding box center [316, 209] width 211 height 12
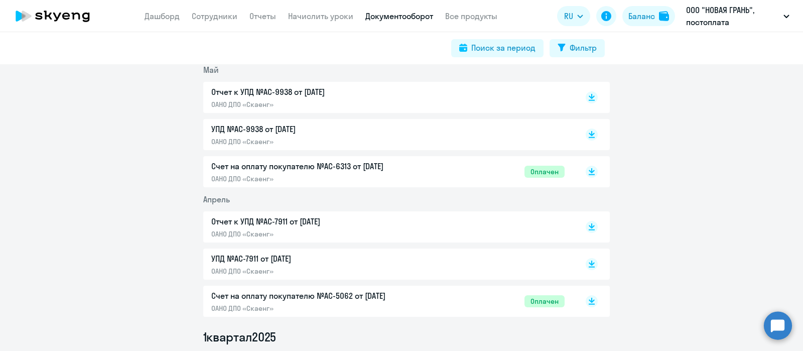
scroll to position [683, 0]
click at [371, 302] on div "Счет на оплату покупателю №AC-5062 от 02.04.2025 ОАНО ДПО «Скаенг»" at bounding box center [316, 301] width 211 height 23
click at [389, 166] on p "Счет на оплату покупателю №AC-6313 от 02.05.2025" at bounding box center [316, 167] width 211 height 12
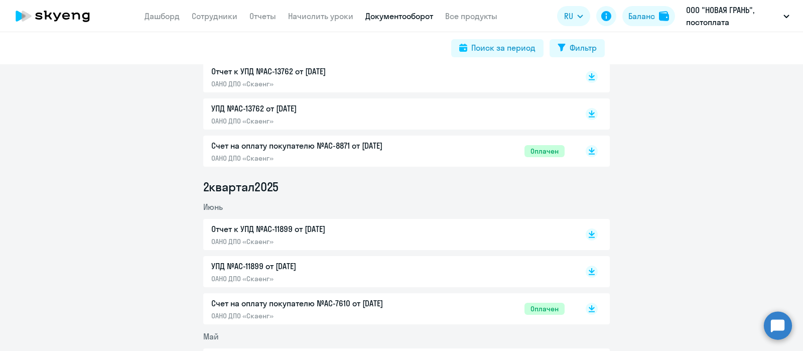
scroll to position [416, 0]
click at [380, 310] on div "Счет на оплату покупателю №AC-7610 от 02.06.2025 ОАНО ДПО «Скаенг»" at bounding box center [316, 309] width 211 height 23
click at [360, 158] on p "ОАНО ДПО «Скаенг»" at bounding box center [316, 159] width 211 height 9
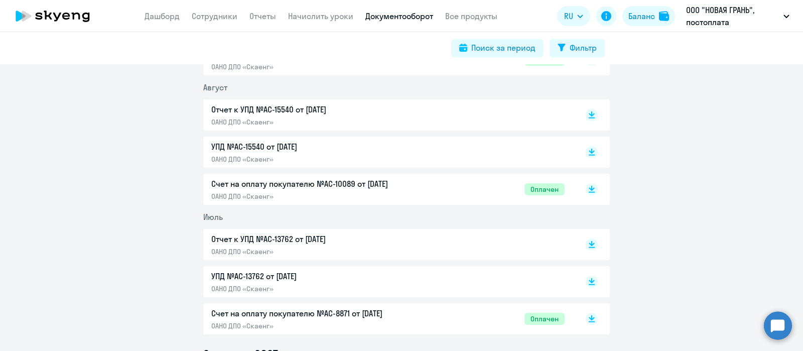
scroll to position [139, 0]
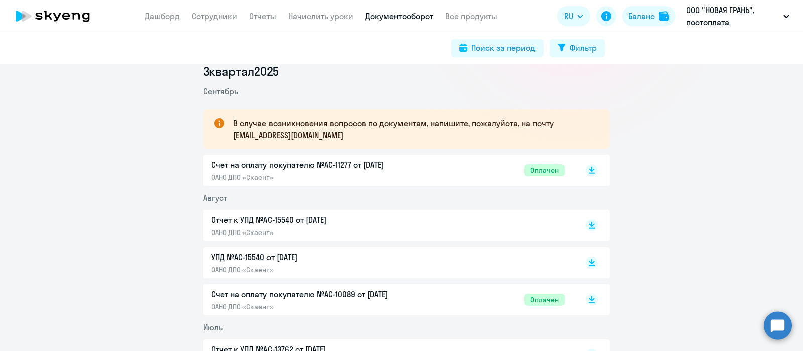
click at [370, 294] on p "Счет на оплату покупателю №AC-10089 от 02.08.2025" at bounding box center [316, 294] width 211 height 12
click at [362, 164] on p "Счет на оплату покупателю №AC-11277 от 02.09.2025" at bounding box center [316, 165] width 211 height 12
click at [219, 14] on link "Сотрудники" at bounding box center [215, 16] width 46 height 10
select select "30"
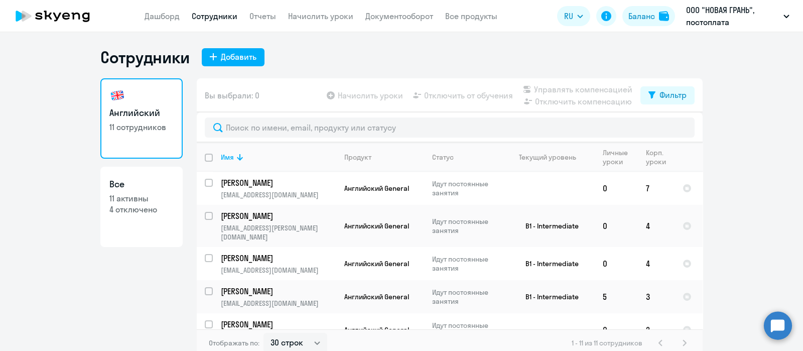
click at [31, 149] on ng-component "Сотрудники Добавить Английский 11 сотрудников Все 11 активны 4 отключено Вы выб…" at bounding box center [401, 202] width 803 height 310
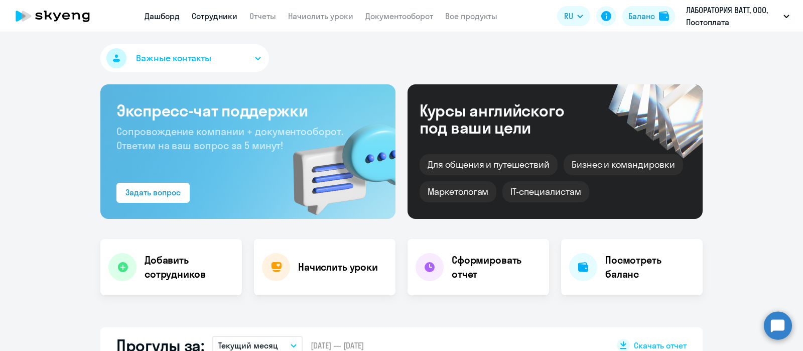
click at [220, 11] on link "Сотрудники" at bounding box center [215, 16] width 46 height 10
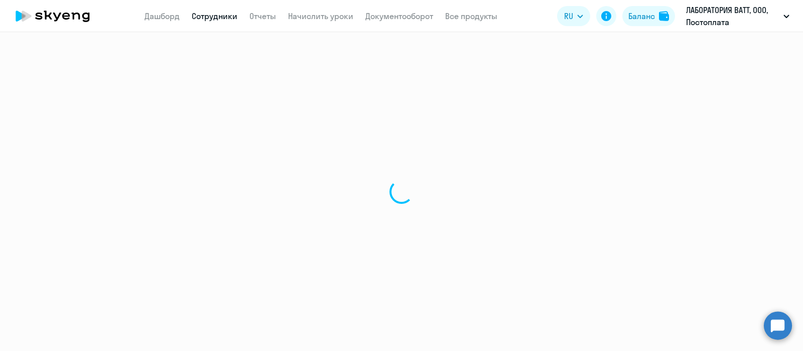
select select "30"
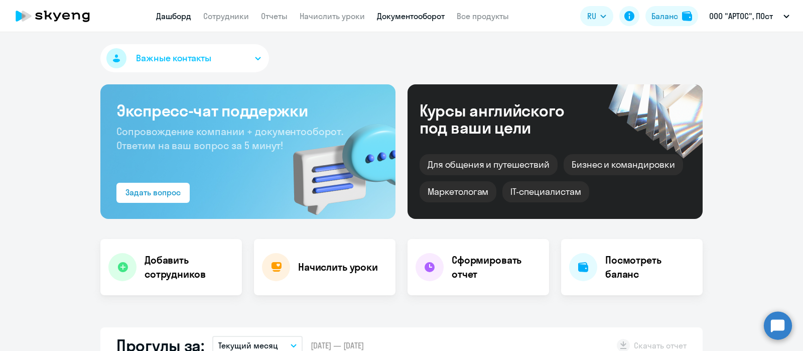
click at [415, 19] on link "Документооборот" at bounding box center [411, 16] width 68 height 10
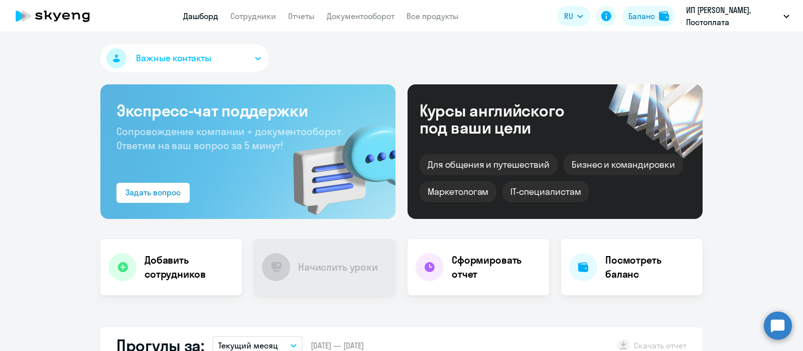
click at [242, 21] on app-menu-item-link "Сотрудники" at bounding box center [253, 16] width 46 height 13
click at [244, 17] on link "Сотрудники" at bounding box center [253, 16] width 46 height 10
select select "30"
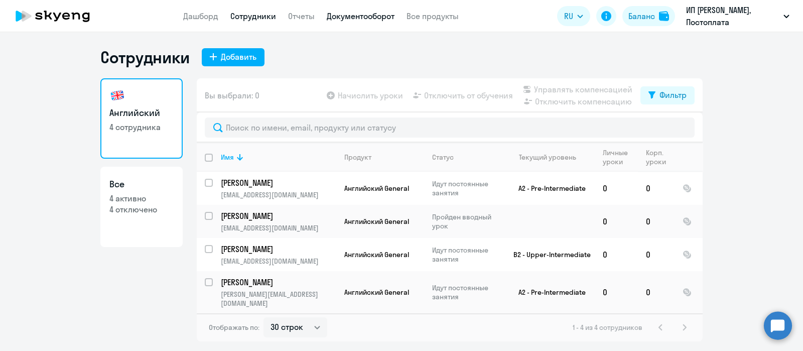
click at [361, 18] on link "Документооборот" at bounding box center [361, 16] width 68 height 10
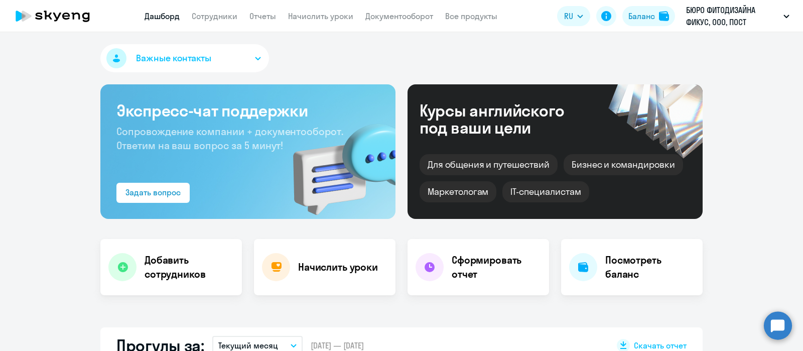
click at [384, 22] on app-menu-item-link "Документооборот" at bounding box center [399, 16] width 68 height 13
select select "30"
click at [384, 18] on link "Документооборот" at bounding box center [399, 16] width 68 height 10
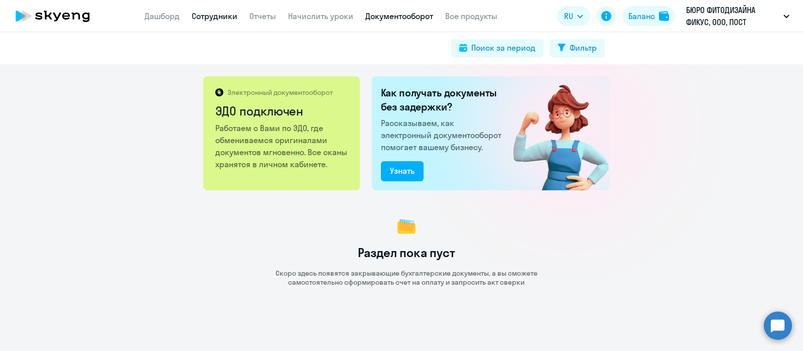
click at [221, 13] on link "Сотрудники" at bounding box center [215, 16] width 46 height 10
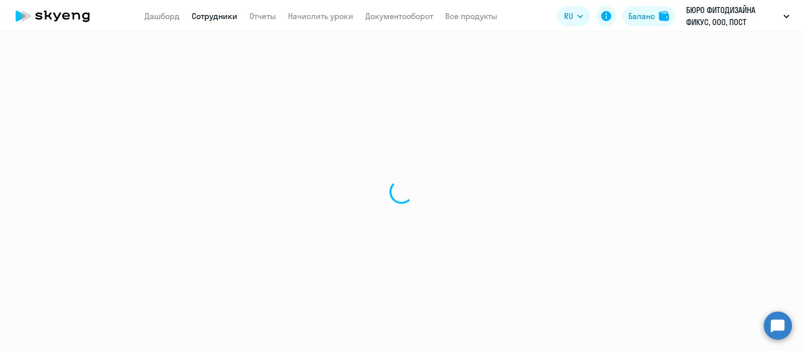
select select "30"
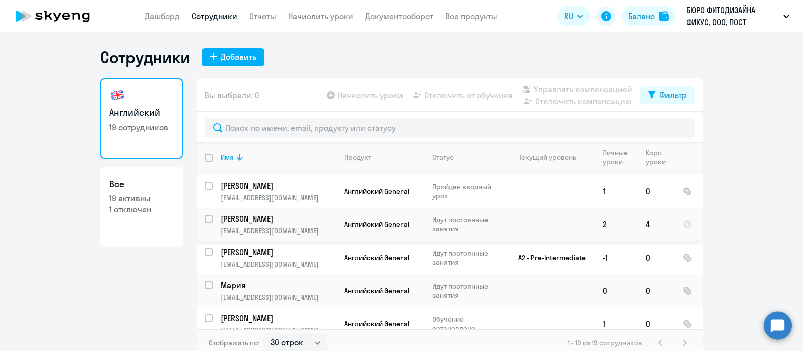
scroll to position [413, 0]
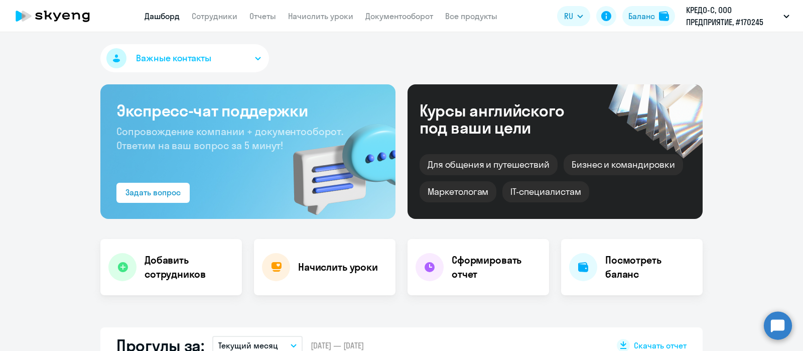
select select "30"
click at [387, 11] on link "Документооборот" at bounding box center [399, 16] width 68 height 10
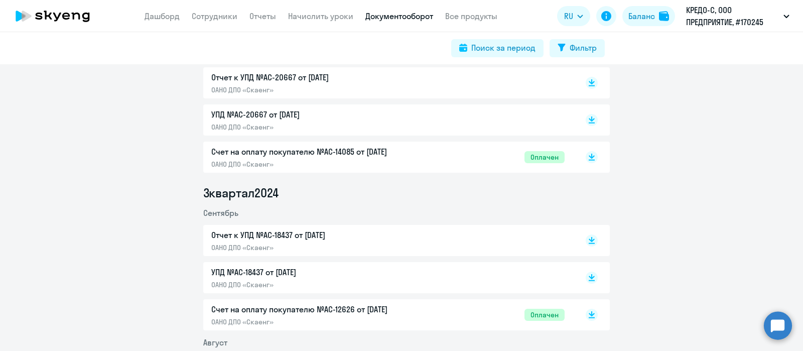
scroll to position [1659, 0]
click at [360, 316] on div "Счет на оплату покупателю №AC-12626 от [DATE] ОАНО ДПО «Скаенг»" at bounding box center [316, 315] width 211 height 23
click at [367, 154] on p "Счет на оплату покупателю №AC-14085 от [DATE]" at bounding box center [316, 152] width 211 height 12
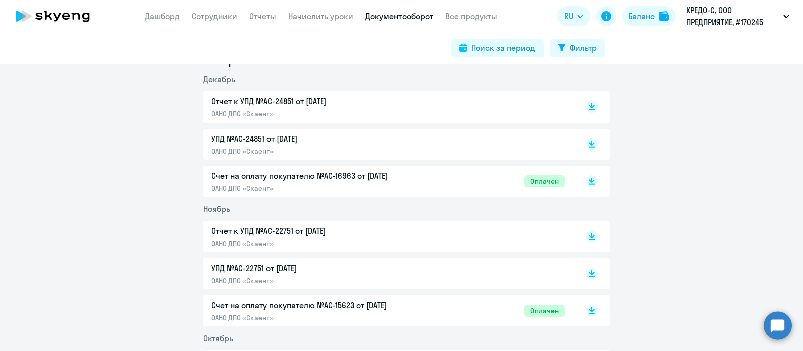
scroll to position [1377, 0]
click at [380, 310] on p "Счет на оплату покупателю №AC-15623 от [DATE]" at bounding box center [316, 306] width 211 height 12
click at [384, 185] on p "ОАНО ДПО «Скаенг»" at bounding box center [316, 188] width 211 height 9
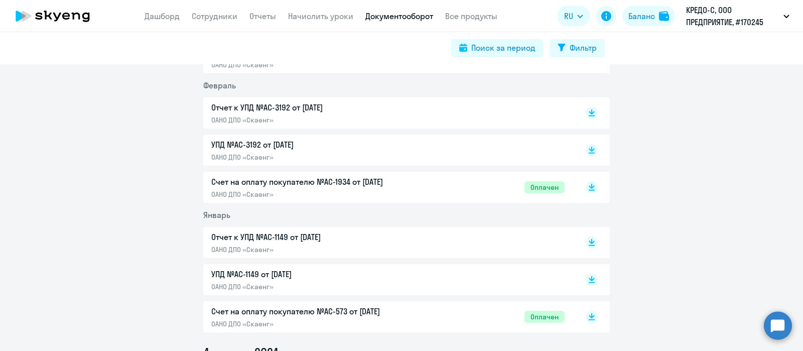
scroll to position [1082, 0]
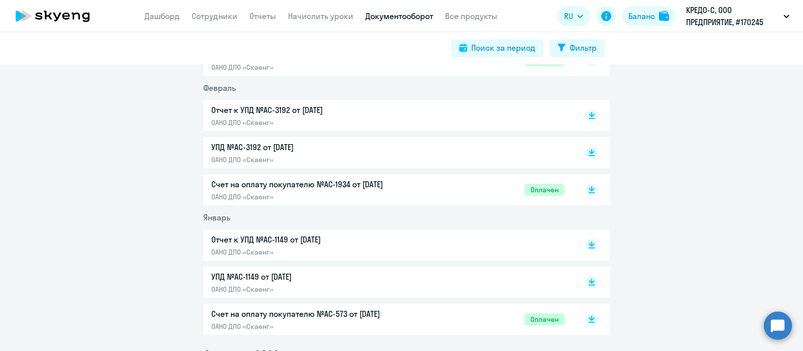
click at [378, 322] on p "ОАНО ДПО «Скаенг»" at bounding box center [316, 326] width 211 height 9
click at [374, 186] on p "Счет на оплату покупателю №AC-1934 от [DATE]" at bounding box center [316, 184] width 211 height 12
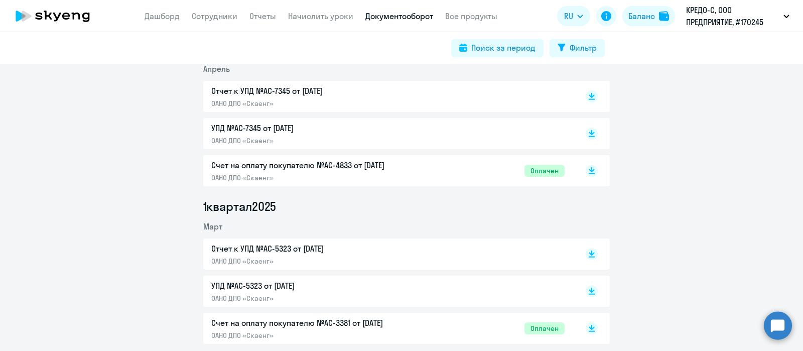
scroll to position [813, 0]
click at [359, 326] on p "Счет на оплату покупателю №AC-3381 от [DATE]" at bounding box center [316, 323] width 211 height 12
click at [361, 165] on p "Счет на оплату покупателю №AC-4833 от [DATE]" at bounding box center [316, 166] width 211 height 12
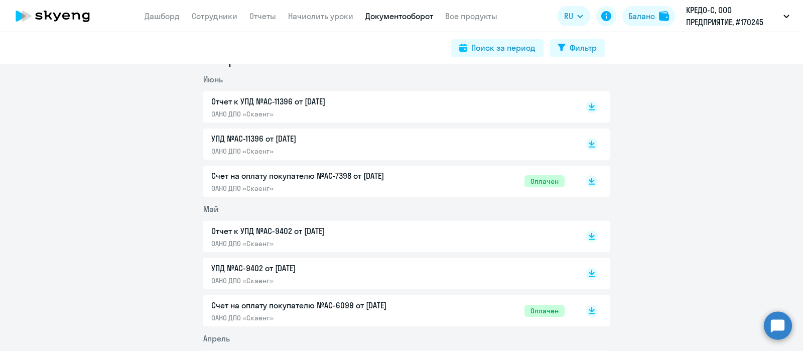
scroll to position [545, 0]
click at [379, 302] on p "Счет на оплату покупателю №AC-6099 от [DATE]" at bounding box center [316, 304] width 211 height 12
click at [377, 180] on p "Счет на оплату покупателю №AC-7398 от [DATE]" at bounding box center [316, 175] width 211 height 12
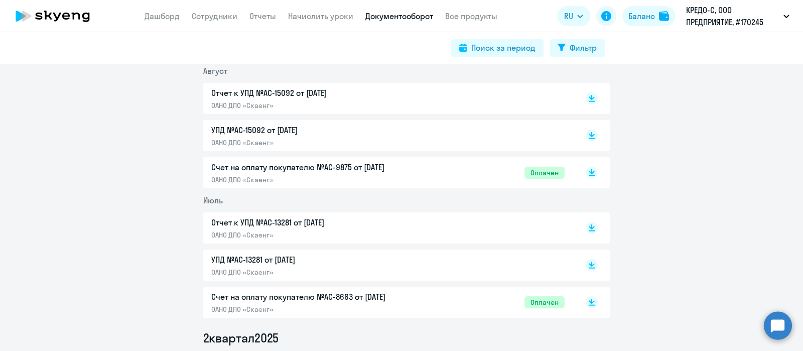
scroll to position [262, 0]
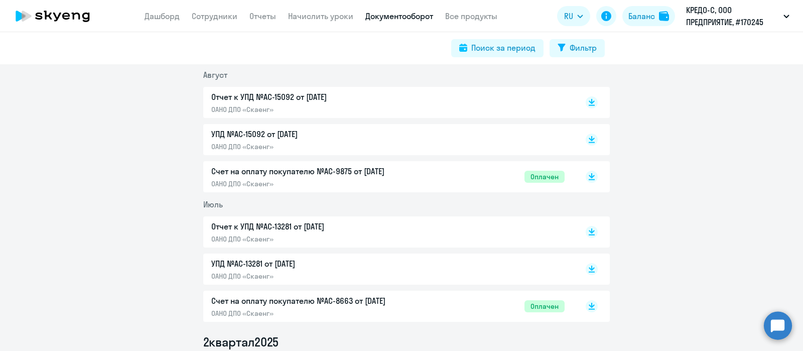
click at [382, 317] on div "Счет на оплату покупателю №AC-8663 от [DATE] ОАНО ДПО «Скаенг» Оплачен" at bounding box center [406, 305] width 406 height 31
drag, startPoint x: 376, startPoint y: 300, endPoint x: 322, endPoint y: 295, distance: 54.4
click at [322, 295] on p "Счет на оплату покупателю №AC-8663 от [DATE]" at bounding box center [316, 300] width 211 height 12
click at [385, 172] on p "Счет на оплату покупателю №AC-9875 от [DATE]" at bounding box center [316, 171] width 211 height 12
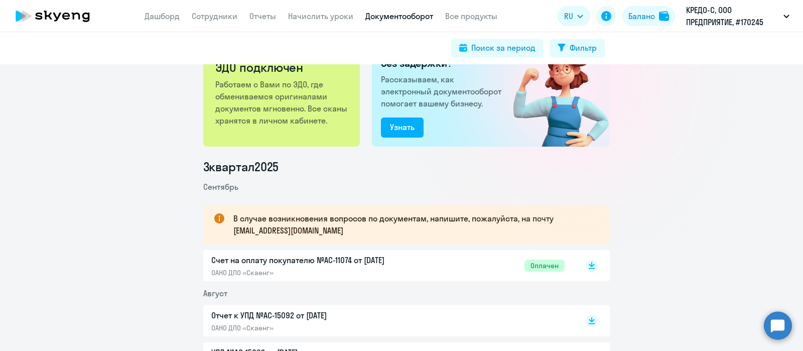
scroll to position [0, 0]
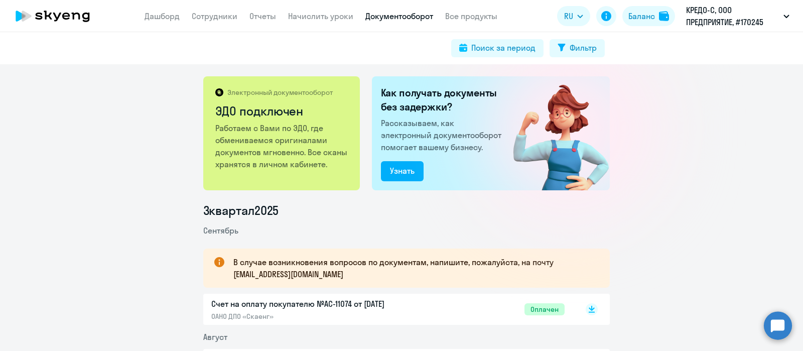
click at [387, 301] on p "Счет на оплату покупателю №AC-11074 от [DATE]" at bounding box center [316, 303] width 211 height 12
